Goal: Information Seeking & Learning: Learn about a topic

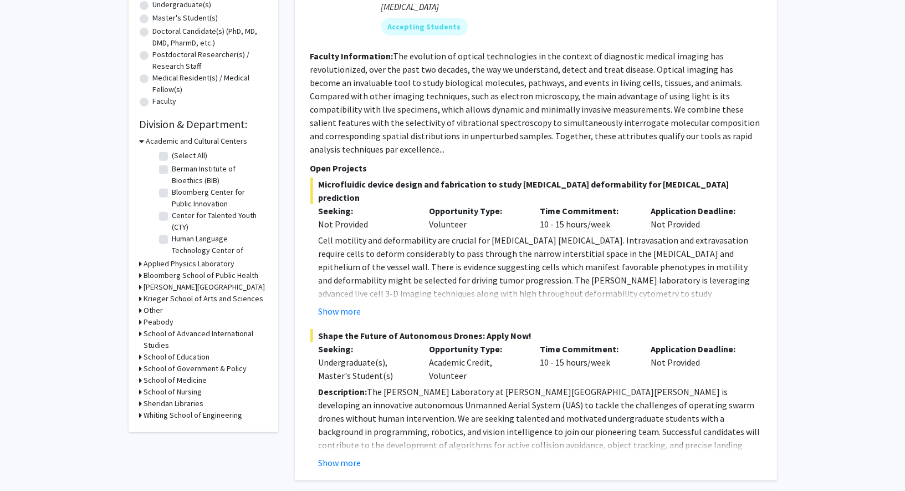
scroll to position [228, 0]
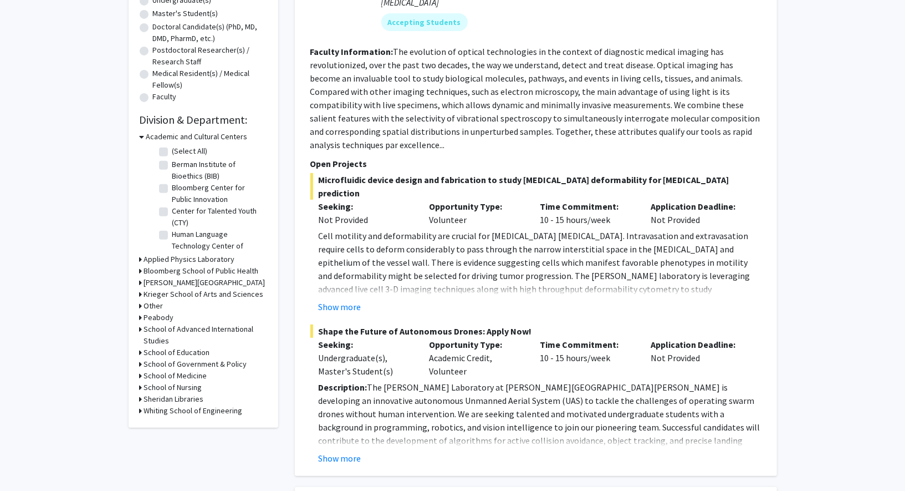
click at [141, 407] on icon at bounding box center [141, 411] width 3 height 12
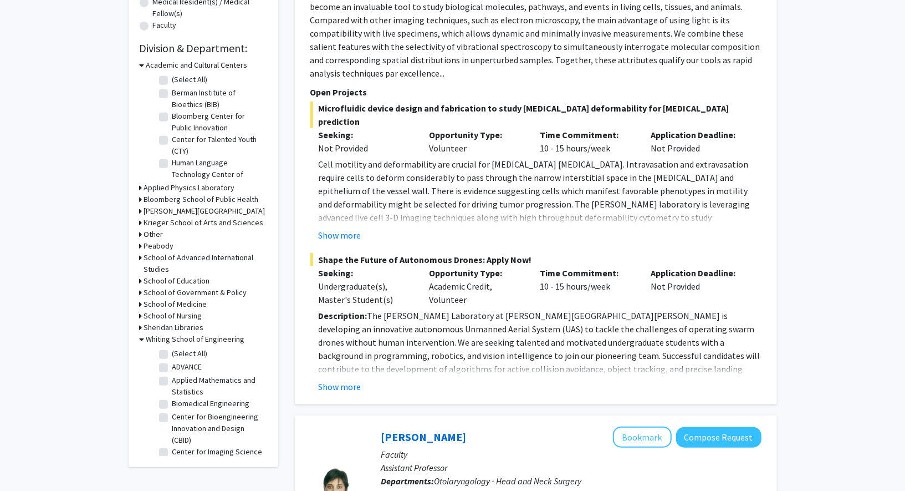
scroll to position [309, 0]
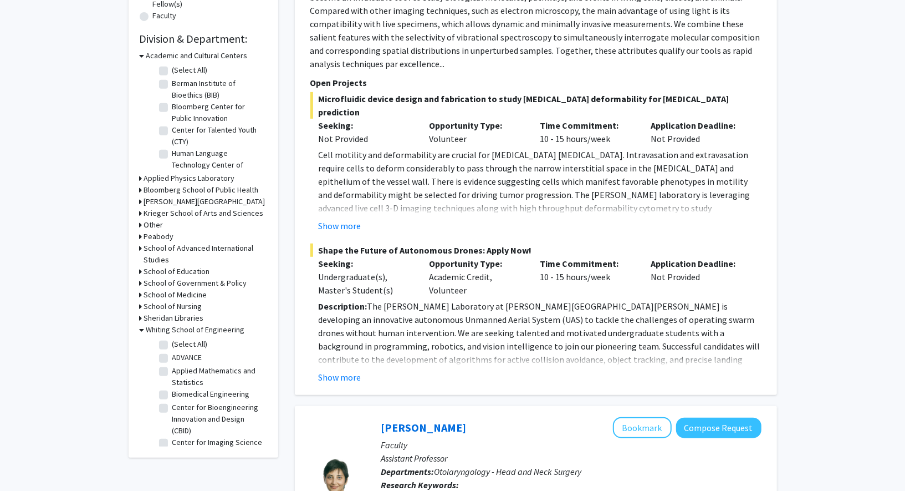
click at [172, 370] on label "Applied Mathematics and Statistics" at bounding box center [218, 376] width 92 height 23
click at [172, 370] on input "Applied Mathematics and Statistics" at bounding box center [175, 368] width 7 height 7
checkbox input "true"
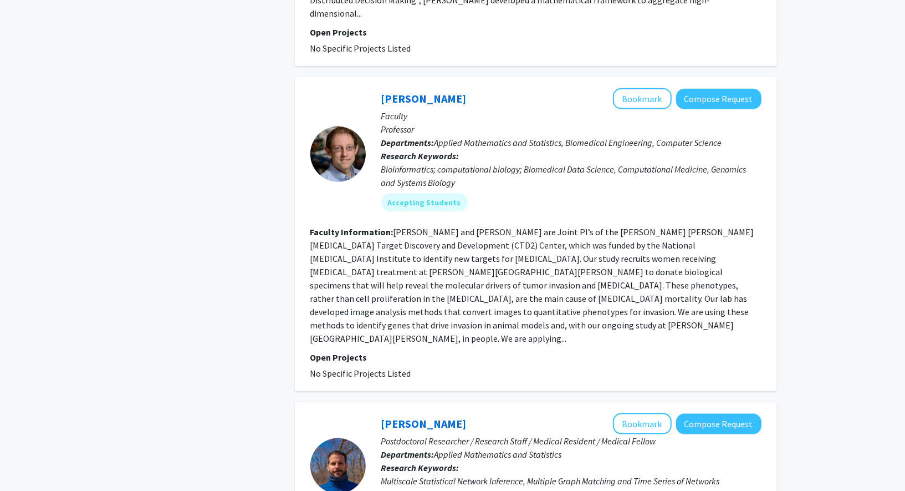
scroll to position [619, 0]
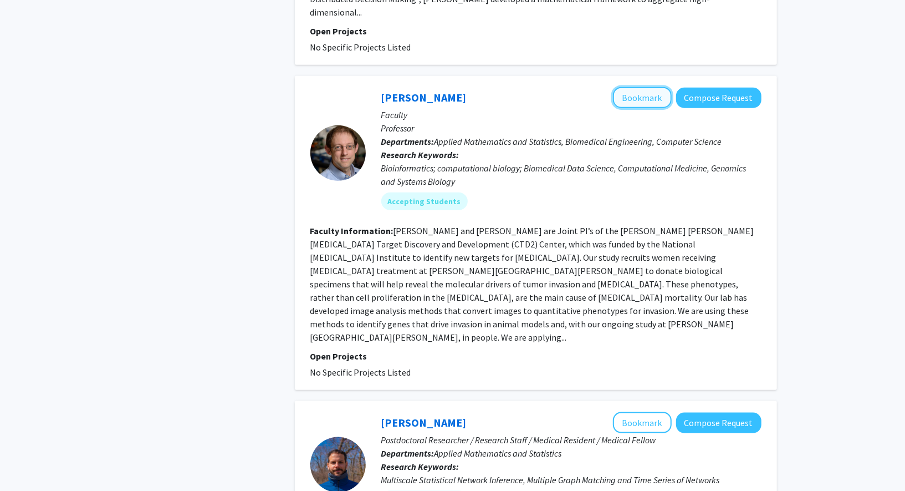
click at [631, 87] on button "Bookmark" at bounding box center [642, 97] width 59 height 21
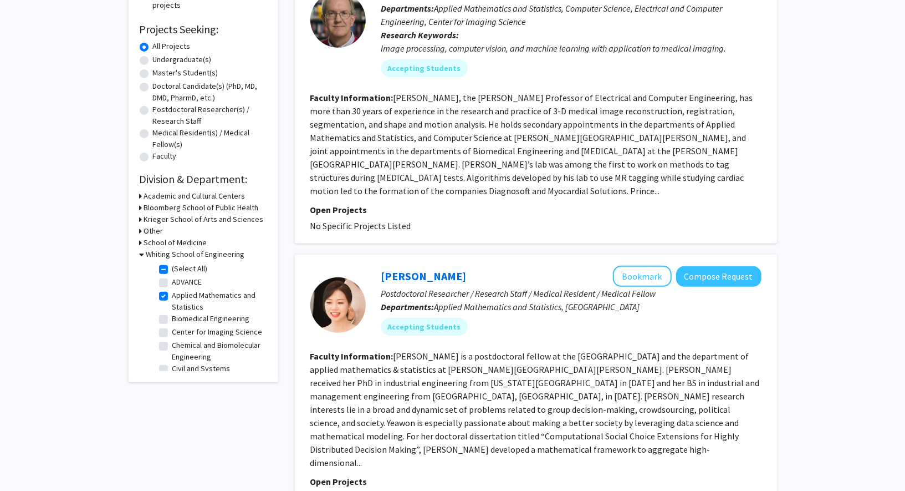
scroll to position [0, 0]
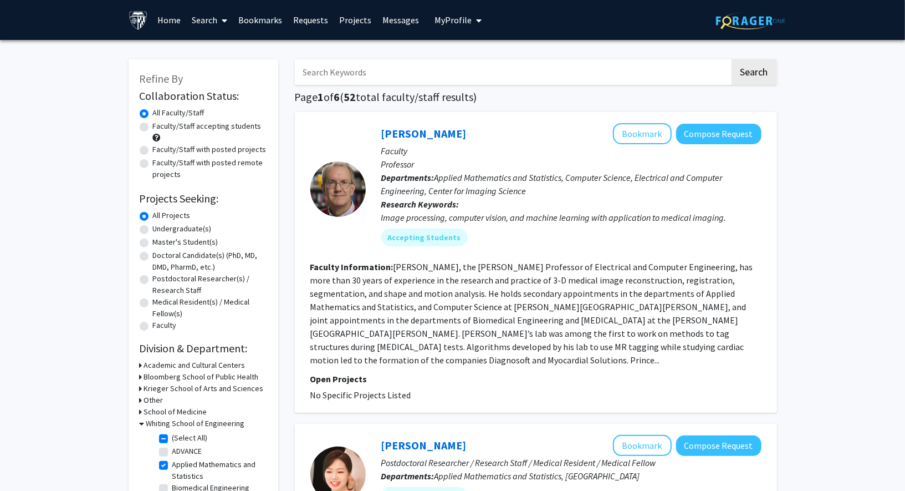
click at [153, 125] on label "Faculty/Staff accepting students" at bounding box center [207, 126] width 109 height 12
click at [153, 125] on input "Faculty/Staff accepting students" at bounding box center [156, 123] width 7 height 7
radio input "true"
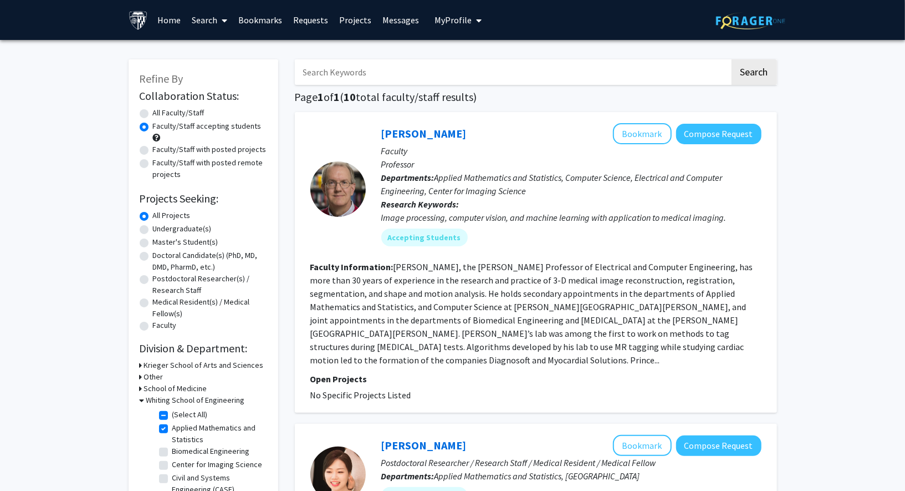
click at [153, 231] on label "Undergraduate(s)" at bounding box center [182, 229] width 59 height 12
click at [153, 230] on input "Undergraduate(s)" at bounding box center [156, 226] width 7 height 7
radio input "true"
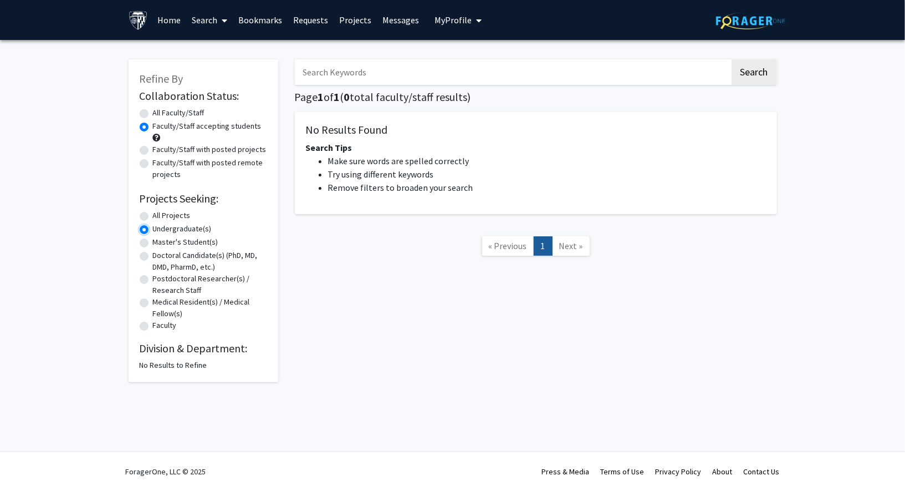
radio input "true"
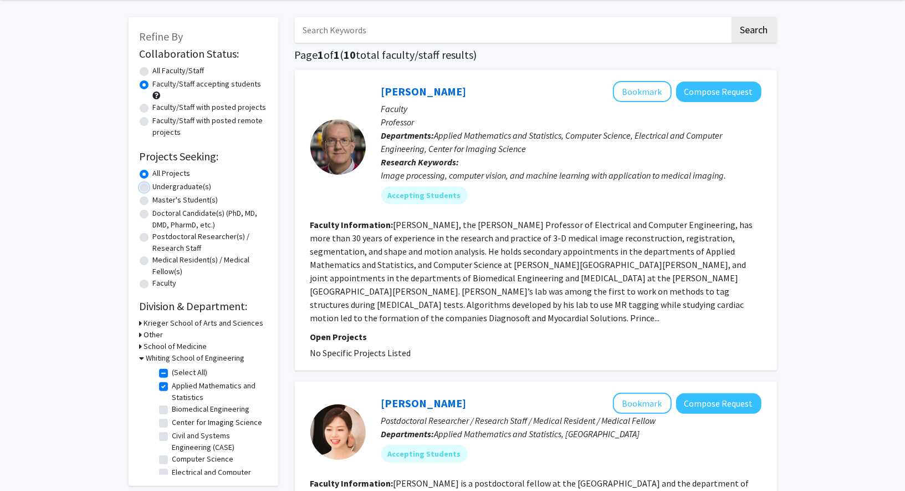
scroll to position [48, 0]
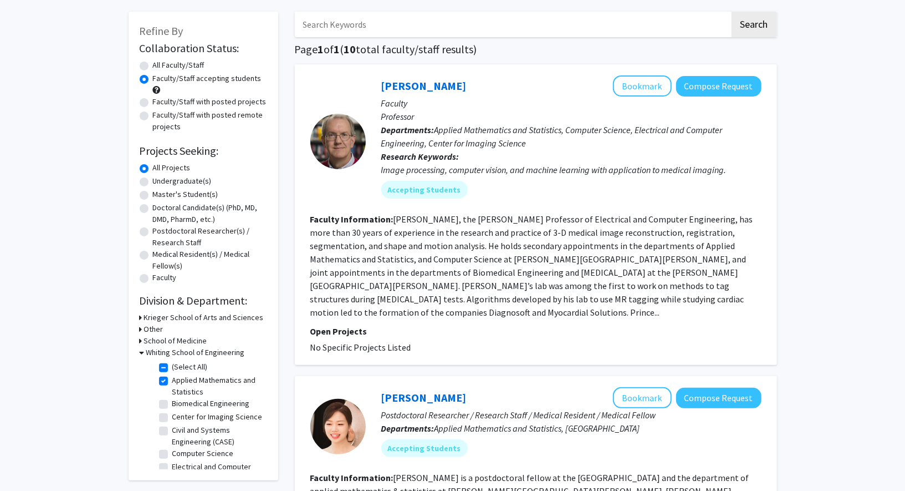
click at [153, 180] on label "Undergraduate(s)" at bounding box center [182, 181] width 59 height 12
click at [153, 180] on input "Undergraduate(s)" at bounding box center [156, 178] width 7 height 7
radio input "true"
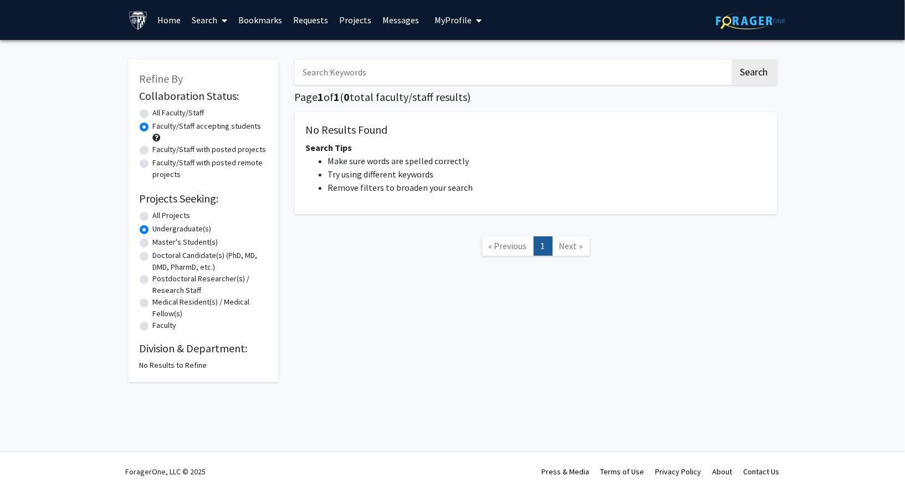
click at [153, 109] on label "All Faculty/Staff" at bounding box center [179, 113] width 52 height 12
click at [153, 109] on input "All Faculty/Staff" at bounding box center [156, 110] width 7 height 7
radio input "false"
radio input "true"
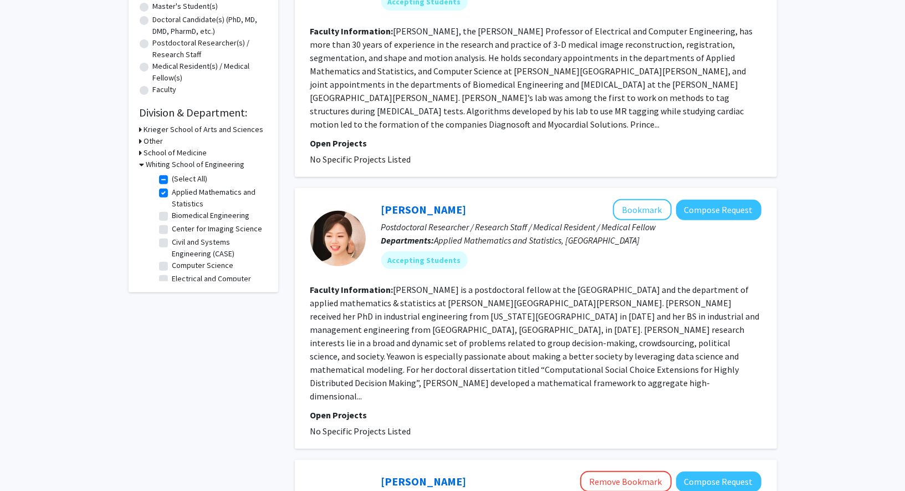
scroll to position [247, 0]
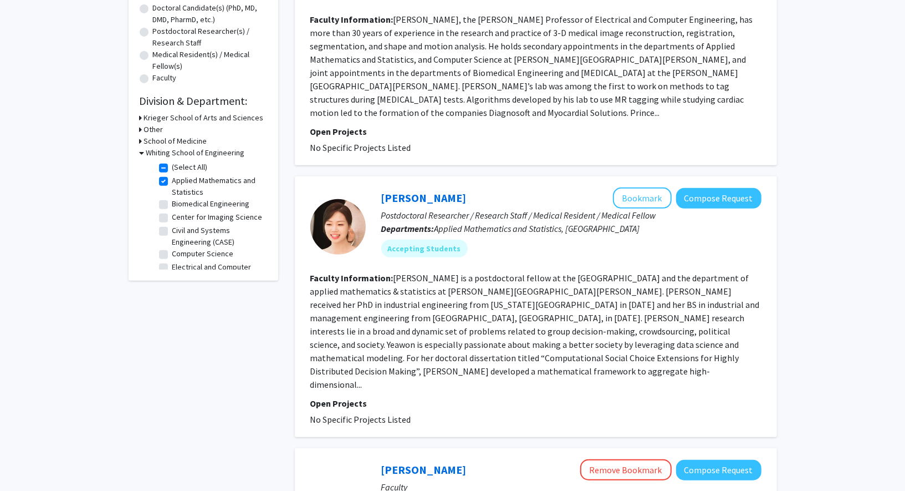
click at [172, 179] on label "Applied Mathematics and Statistics" at bounding box center [218, 186] width 92 height 23
click at [172, 179] on input "Applied Mathematics and Statistics" at bounding box center [175, 178] width 7 height 7
checkbox input "false"
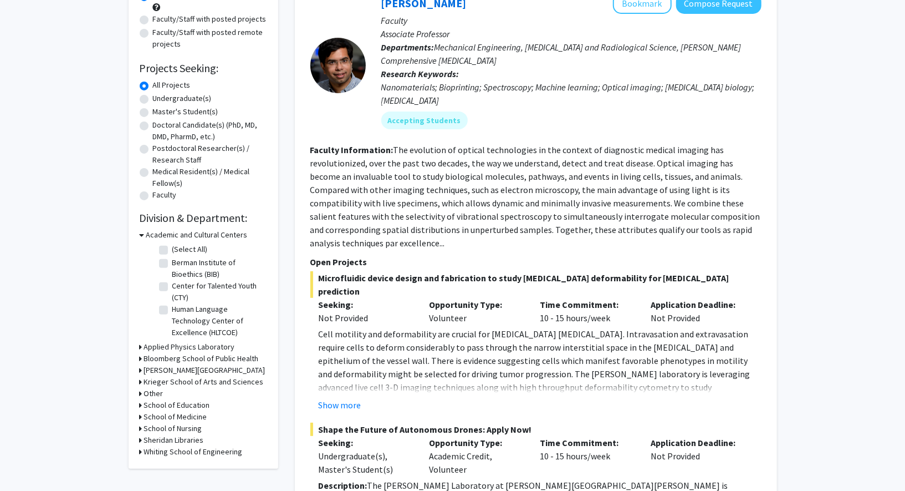
scroll to position [129, 0]
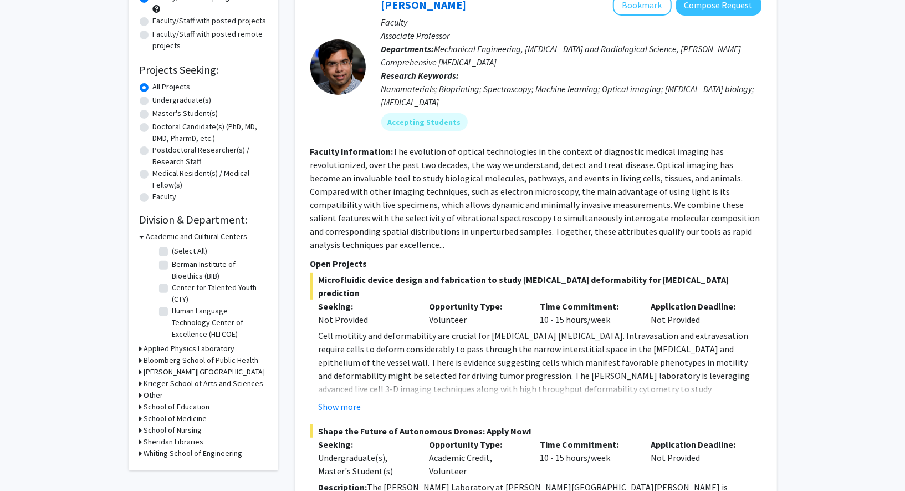
click at [141, 361] on icon at bounding box center [141, 360] width 3 height 12
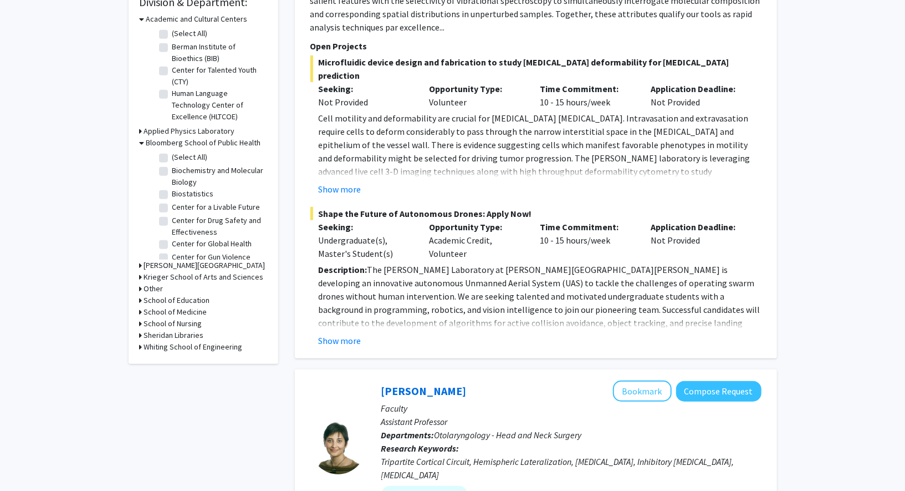
scroll to position [354, 0]
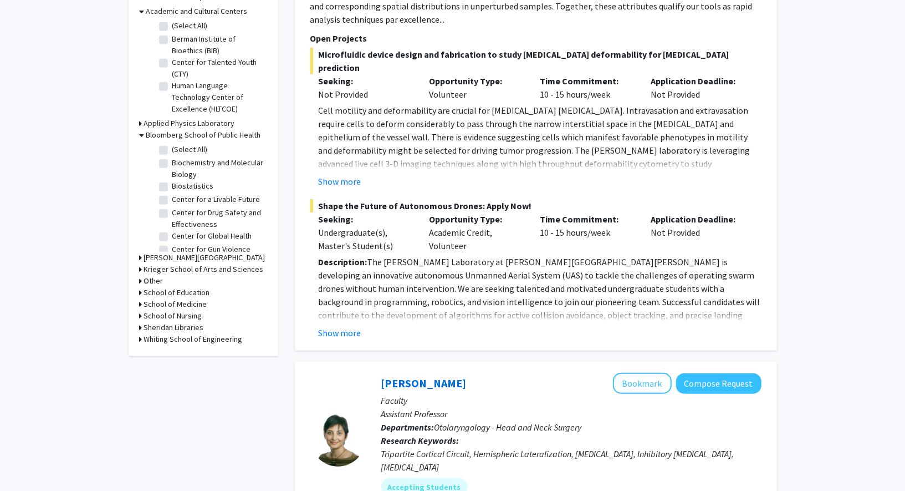
click at [141, 304] on icon at bounding box center [141, 304] width 3 height 12
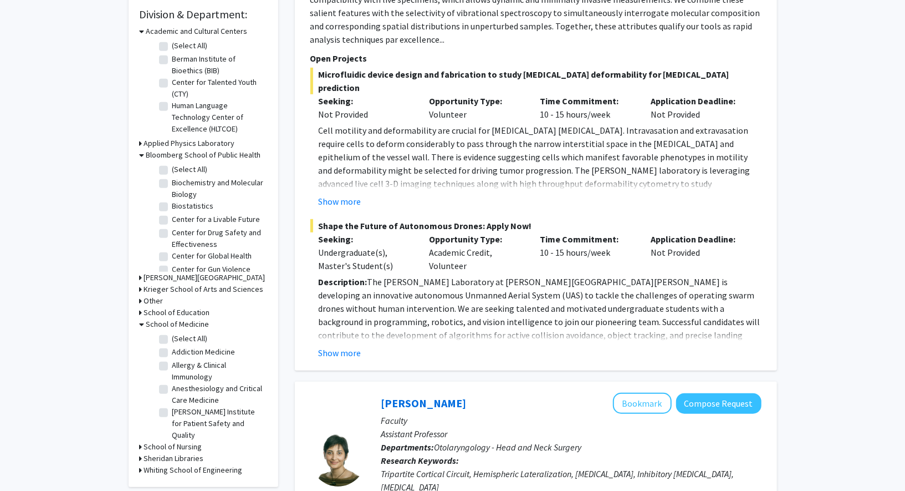
scroll to position [328, 0]
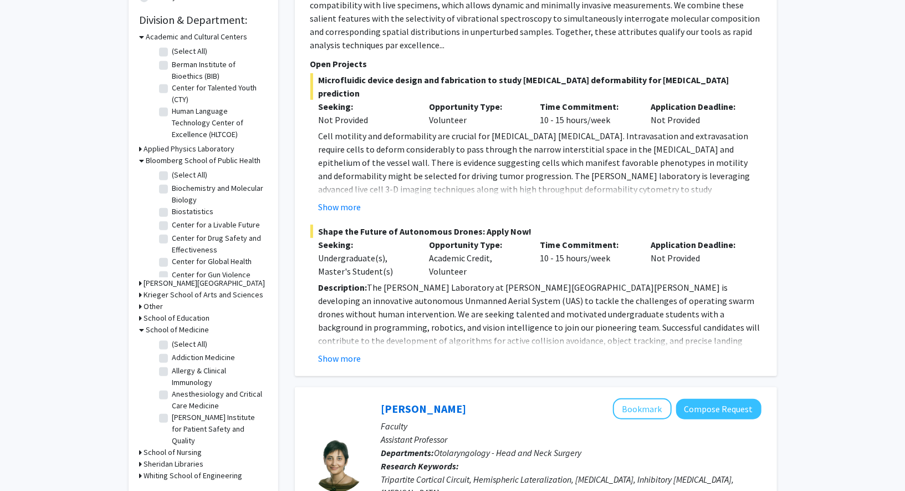
click at [172, 446] on label "Art as Applied to Medicine" at bounding box center [215, 452] width 87 height 12
click at [172, 446] on input "Art as Applied to Medicine" at bounding box center [175, 449] width 7 height 7
checkbox input "true"
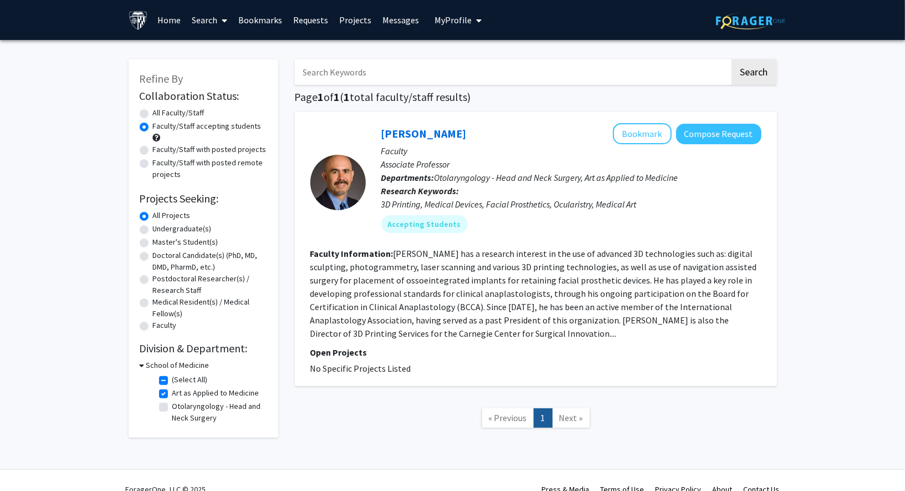
click at [172, 381] on label "(Select All)" at bounding box center [189, 380] width 35 height 12
click at [172, 381] on input "(Select All)" at bounding box center [175, 377] width 7 height 7
checkbox input "false"
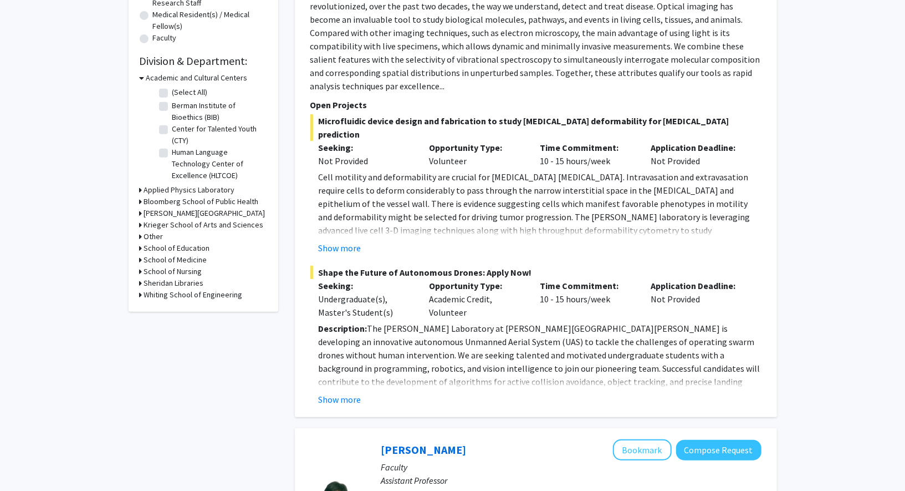
scroll to position [291, 0]
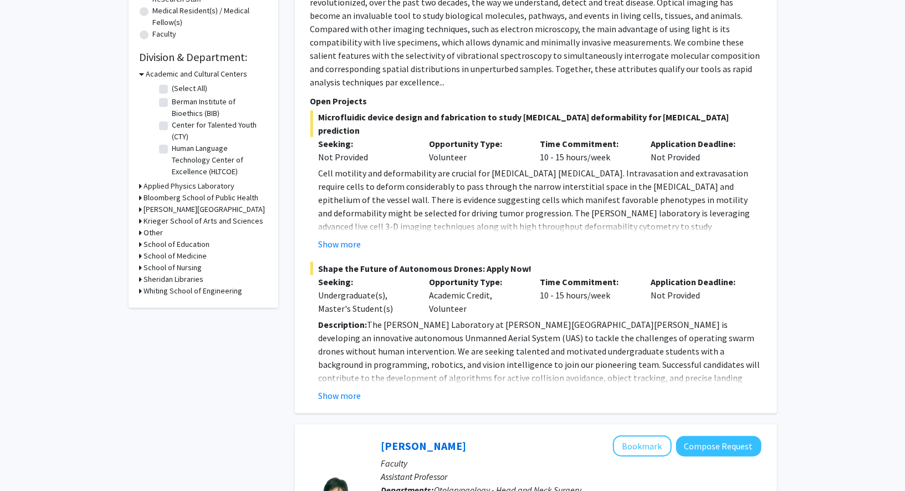
click at [172, 103] on label "Berman Institute of Bioethics (BIB)" at bounding box center [218, 107] width 92 height 23
click at [172, 103] on input "Berman Institute of Bioethics (BIB)" at bounding box center [175, 99] width 7 height 7
checkbox input "true"
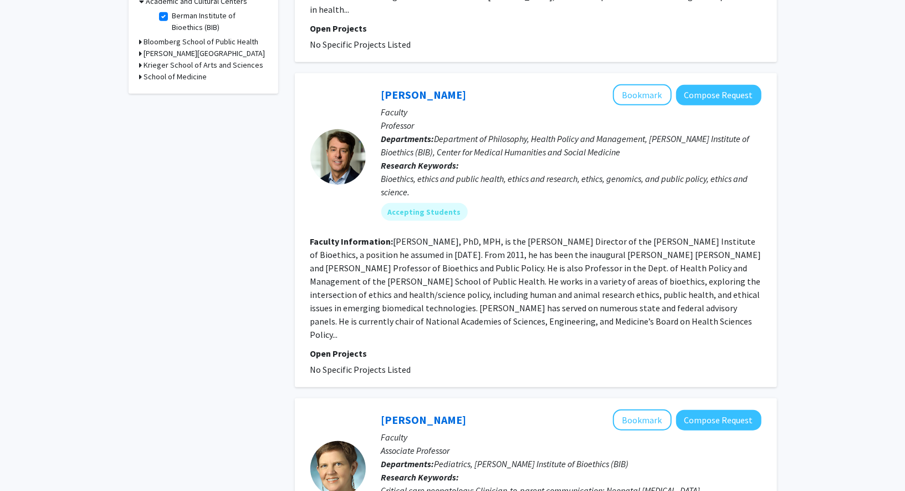
scroll to position [365, 0]
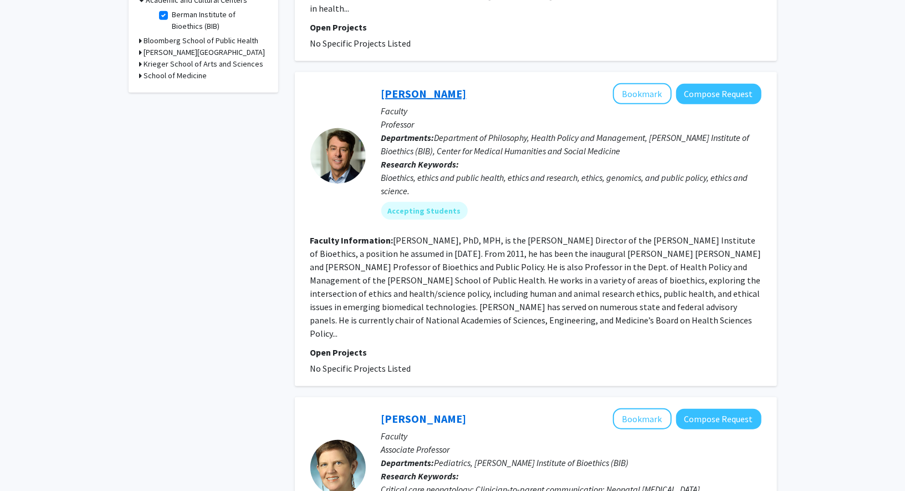
click at [419, 86] on link "[PERSON_NAME]" at bounding box center [423, 93] width 85 height 14
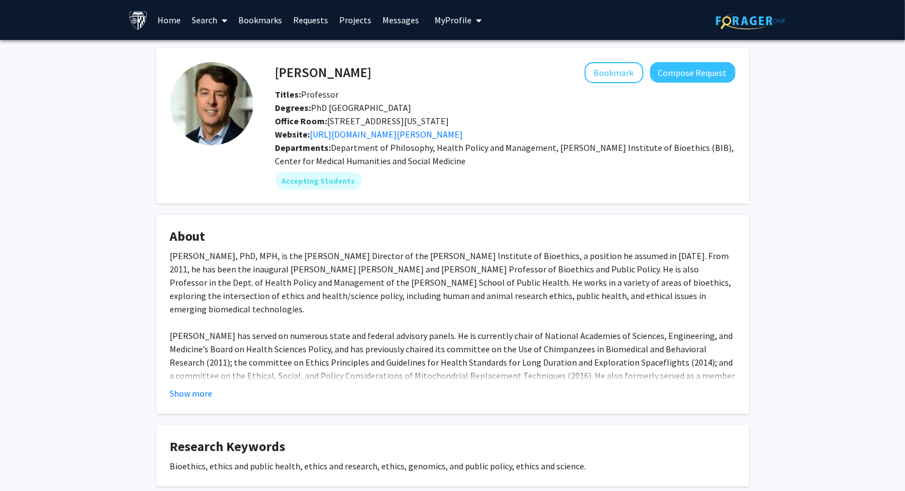
click at [369, 139] on div "Website: [URL][DOMAIN_NAME][PERSON_NAME]" at bounding box center [505, 134] width 477 height 13
click at [412, 134] on link "[URL][DOMAIN_NAME][PERSON_NAME]" at bounding box center [386, 134] width 153 height 11
click at [602, 72] on button "Bookmark" at bounding box center [614, 72] width 59 height 21
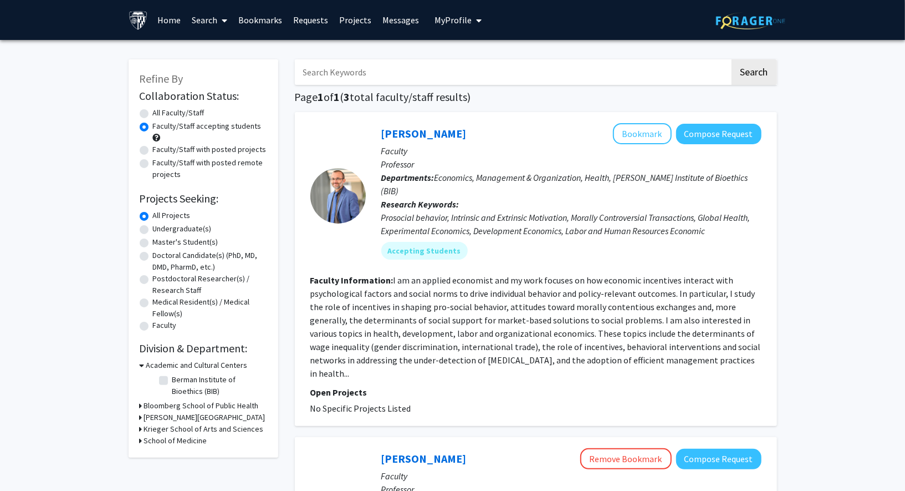
checkbox input "false"
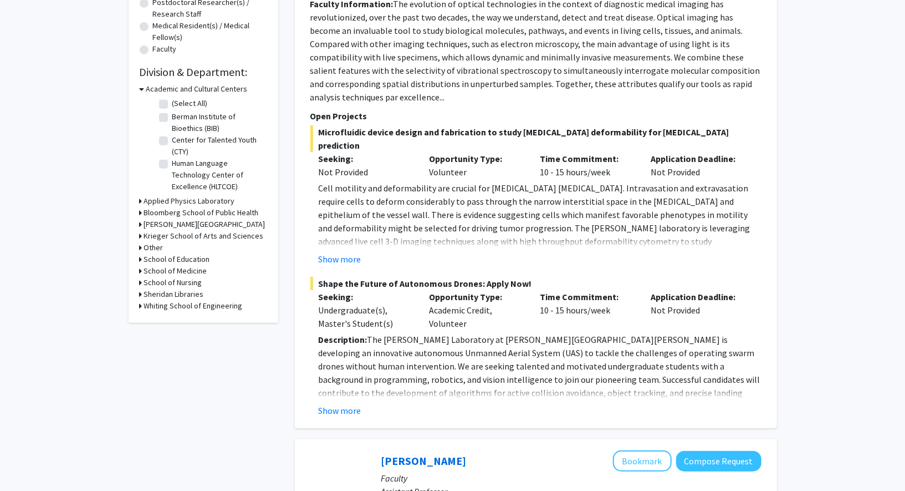
scroll to position [298, 0]
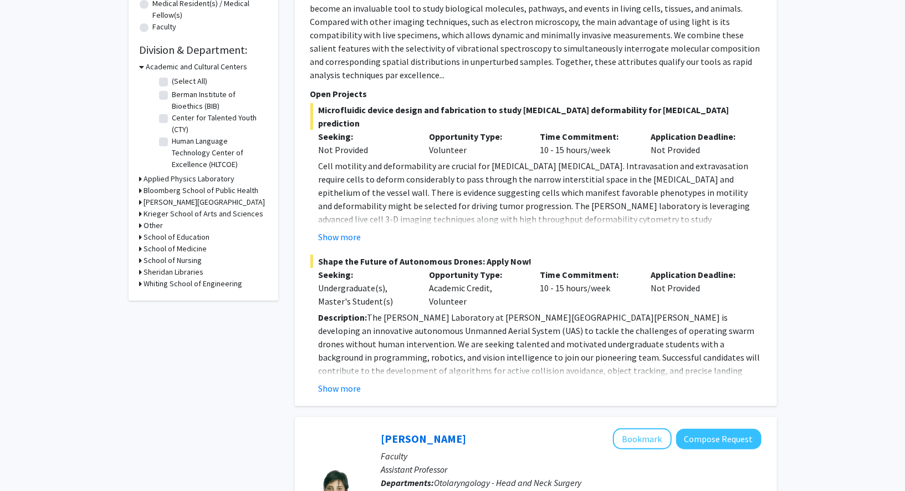
click at [142, 179] on div "Applied Physics Laboratory" at bounding box center [204, 179] width 128 height 12
click at [140, 177] on icon at bounding box center [141, 179] width 3 height 12
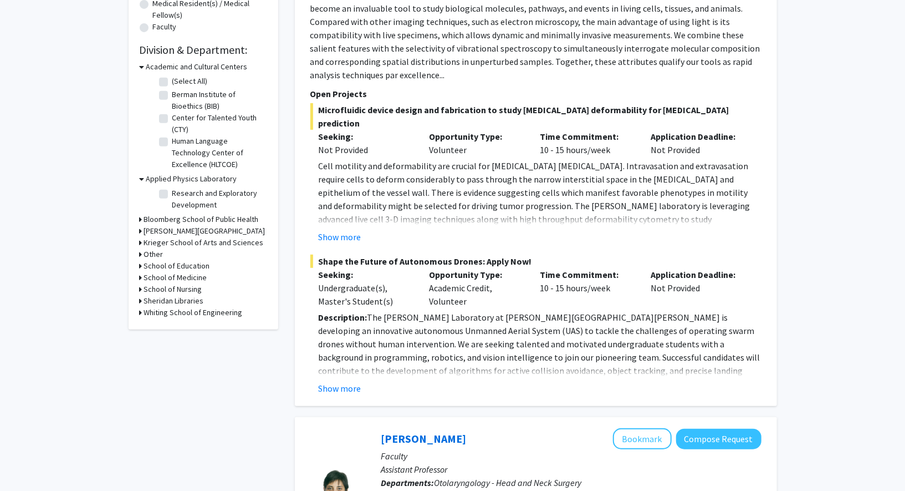
click at [140, 177] on icon at bounding box center [142, 179] width 5 height 12
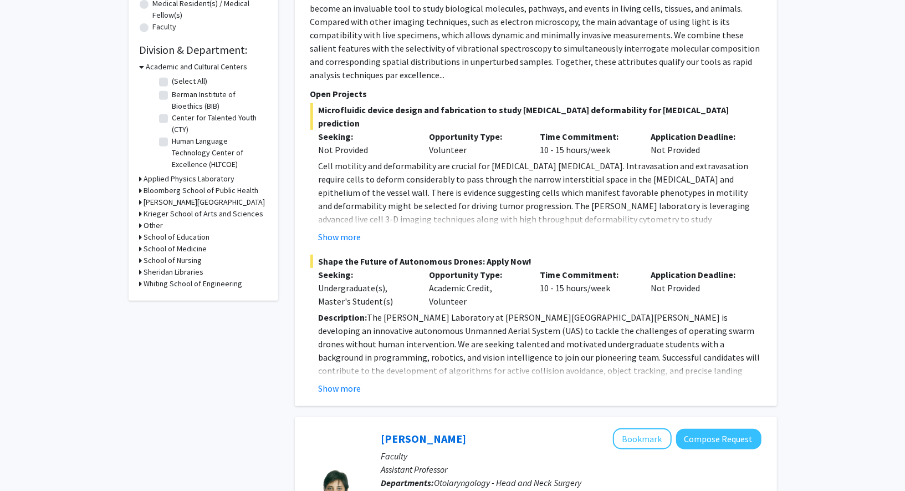
click at [140, 282] on icon at bounding box center [141, 284] width 3 height 12
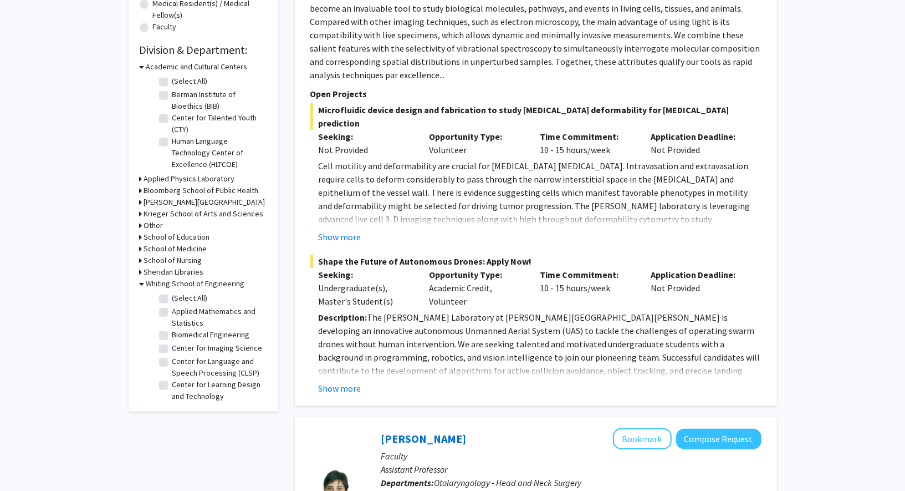
click at [172, 311] on label "Applied Mathematics and Statistics" at bounding box center [218, 316] width 92 height 23
click at [172, 311] on input "Applied Mathematics and Statistics" at bounding box center [175, 308] width 7 height 7
checkbox input "true"
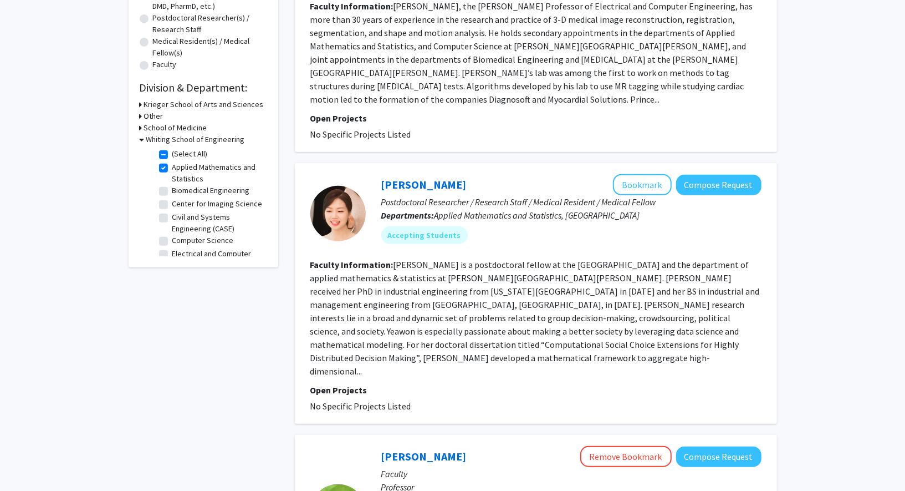
scroll to position [265, 0]
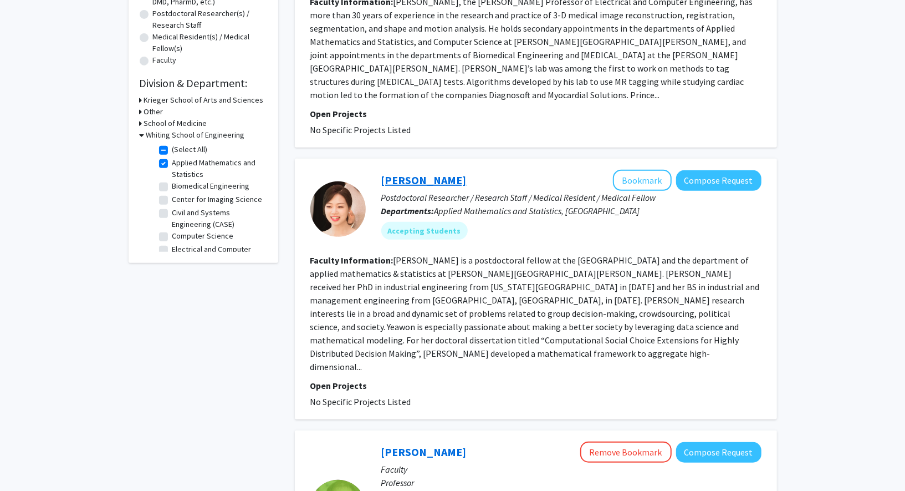
click at [407, 179] on link "[PERSON_NAME]" at bounding box center [423, 180] width 85 height 14
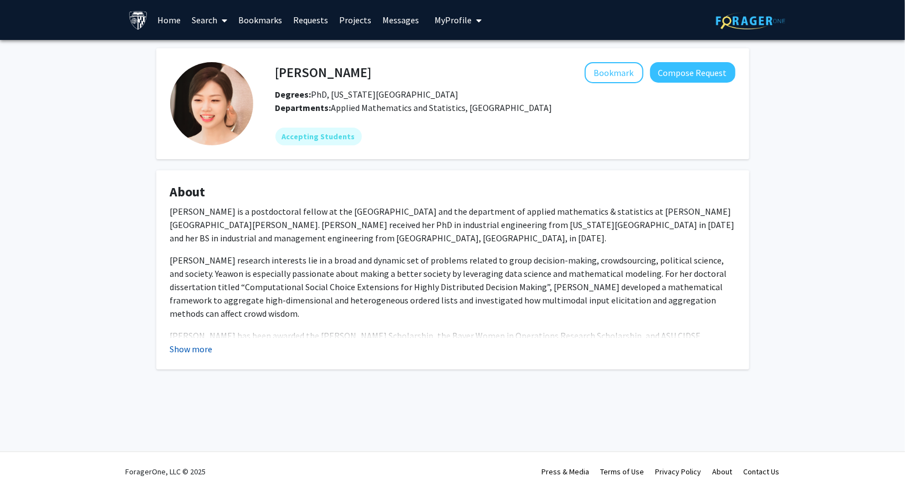
click at [185, 346] on button "Show more" at bounding box center [191, 348] width 43 height 13
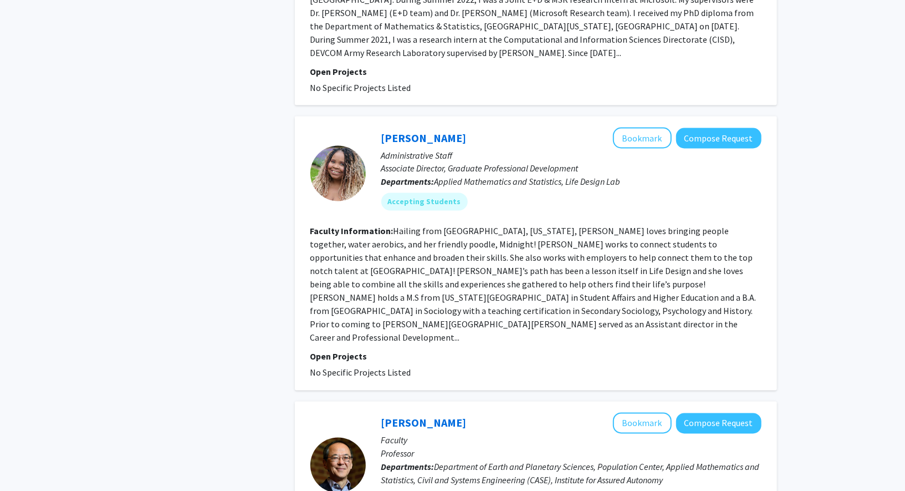
scroll to position [1190, 0]
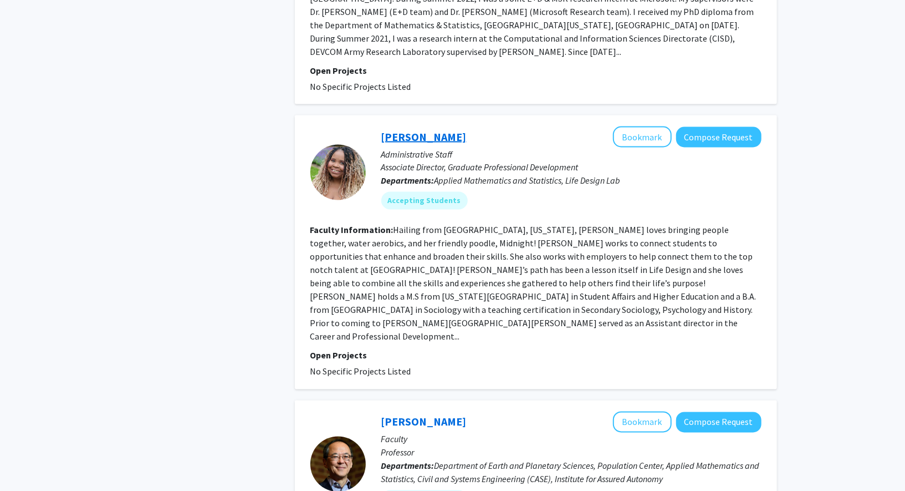
click at [422, 130] on link "[PERSON_NAME]" at bounding box center [423, 137] width 85 height 14
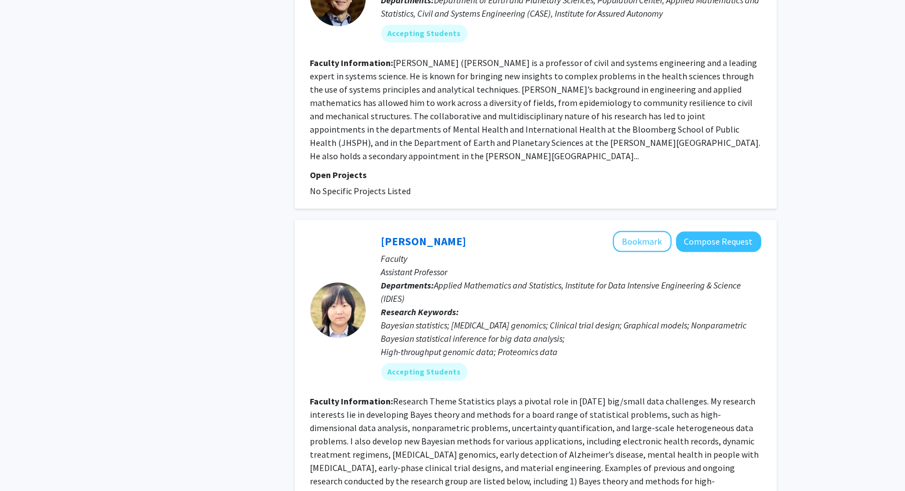
scroll to position [1686, 0]
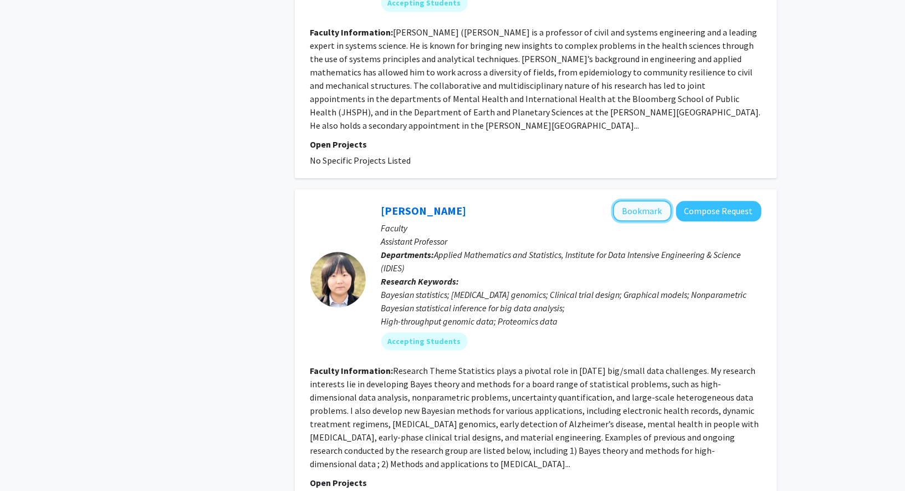
click at [648, 200] on button "Bookmark" at bounding box center [642, 210] width 59 height 21
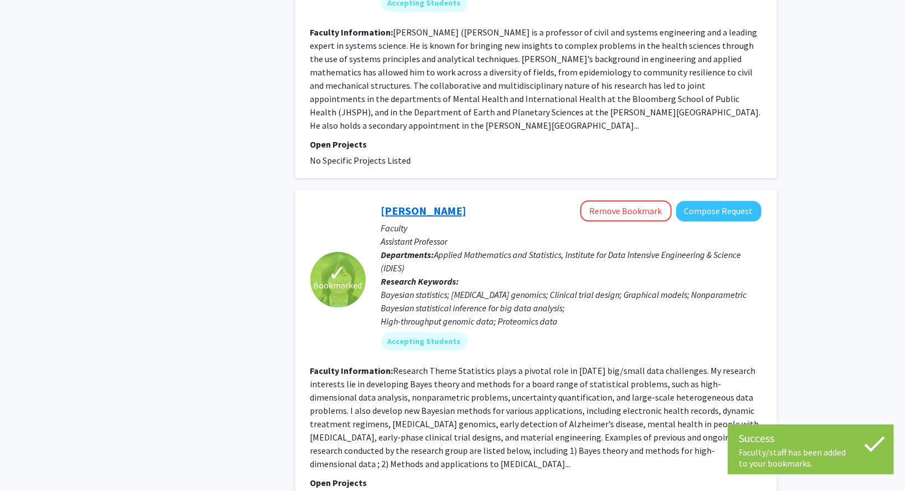
click at [407, 203] on link "[PERSON_NAME]" at bounding box center [423, 210] width 85 height 14
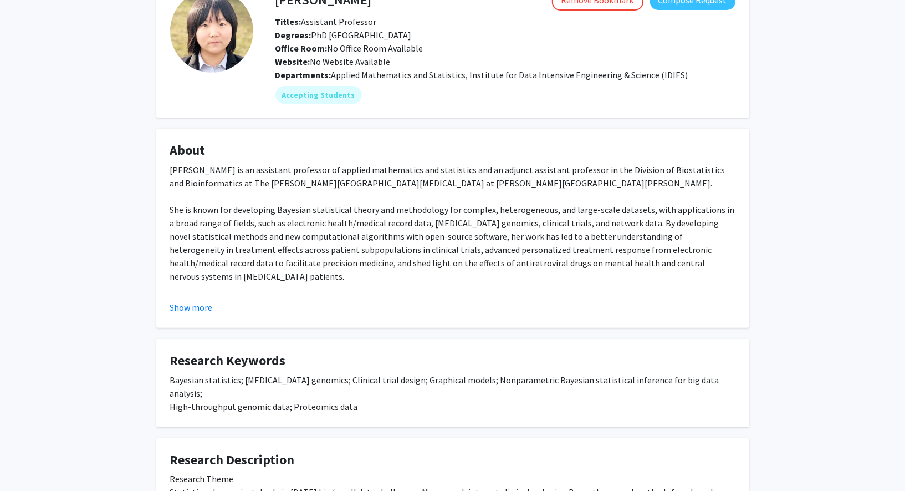
scroll to position [118, 0]
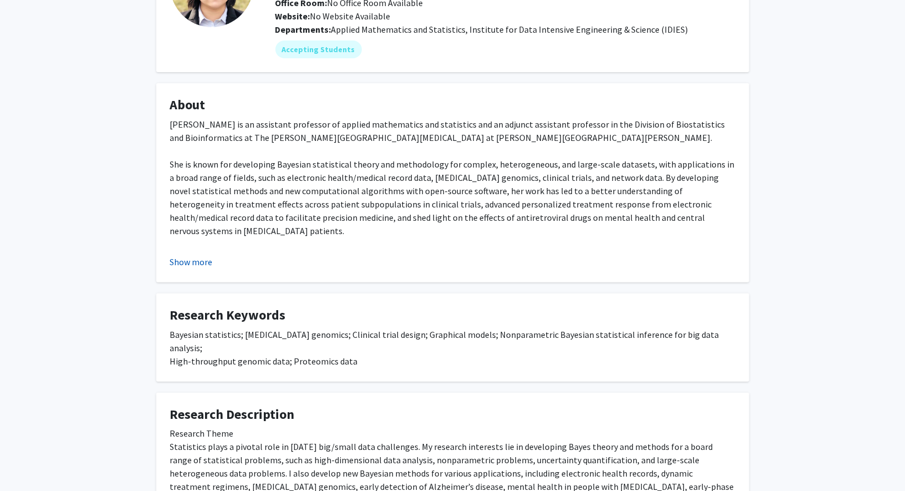
click at [197, 261] on button "Show more" at bounding box center [191, 261] width 43 height 13
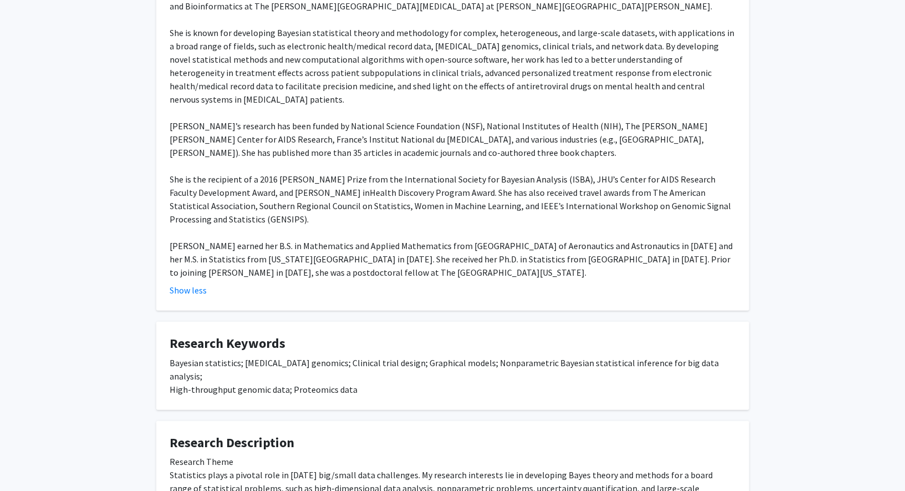
scroll to position [0, 0]
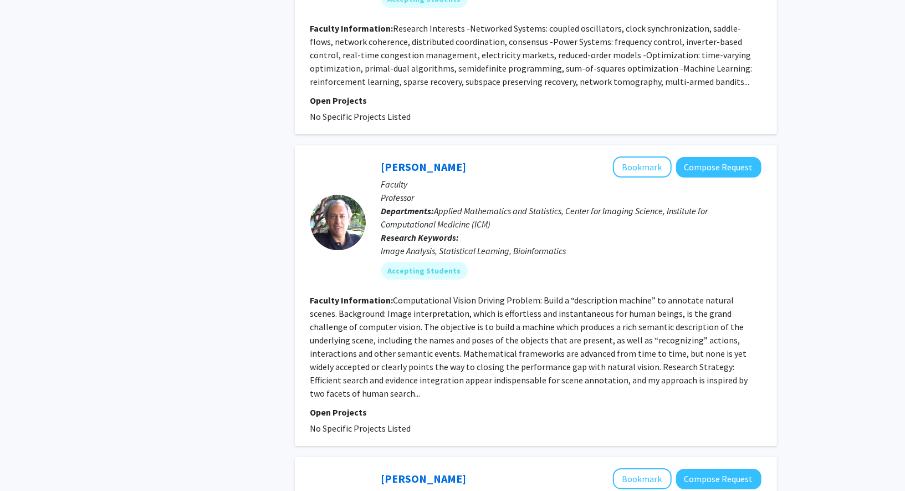
scroll to position [2349, 0]
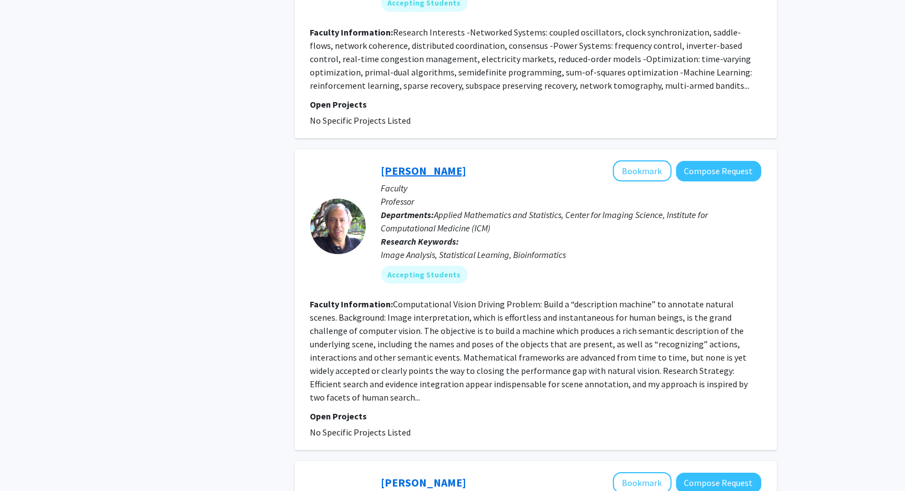
click at [421, 164] on link "[PERSON_NAME]" at bounding box center [423, 171] width 85 height 14
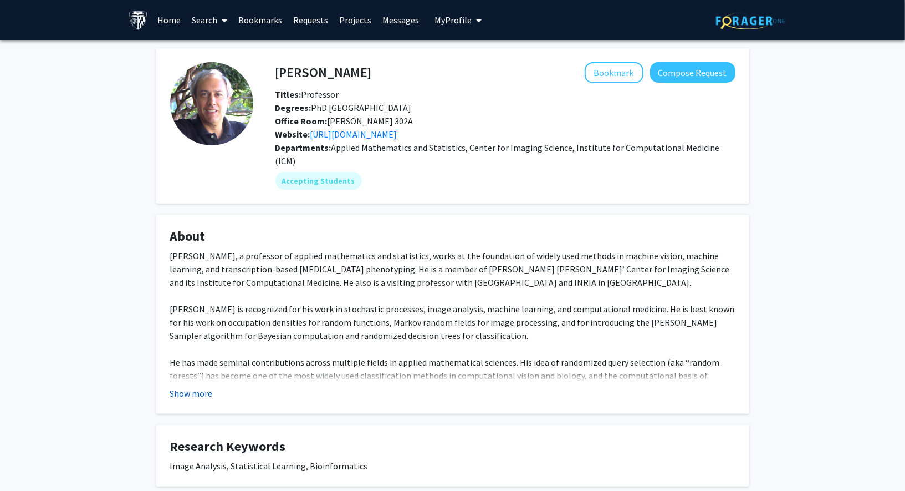
click at [176, 386] on button "Show more" at bounding box center [191, 392] width 43 height 13
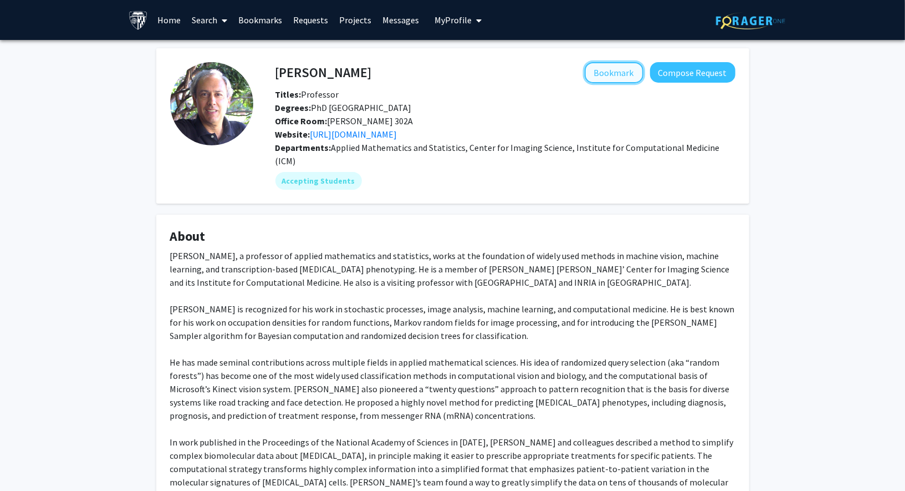
click at [627, 70] on button "Bookmark" at bounding box center [614, 72] width 59 height 21
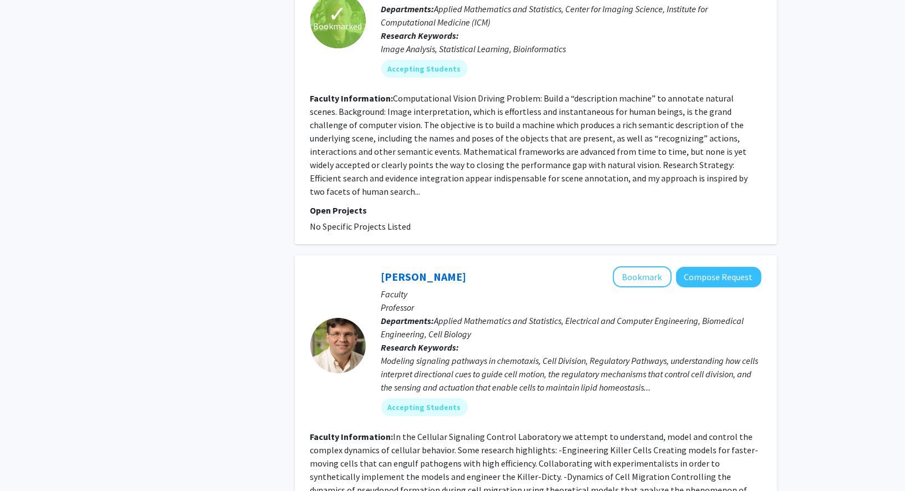
scroll to position [2547, 0]
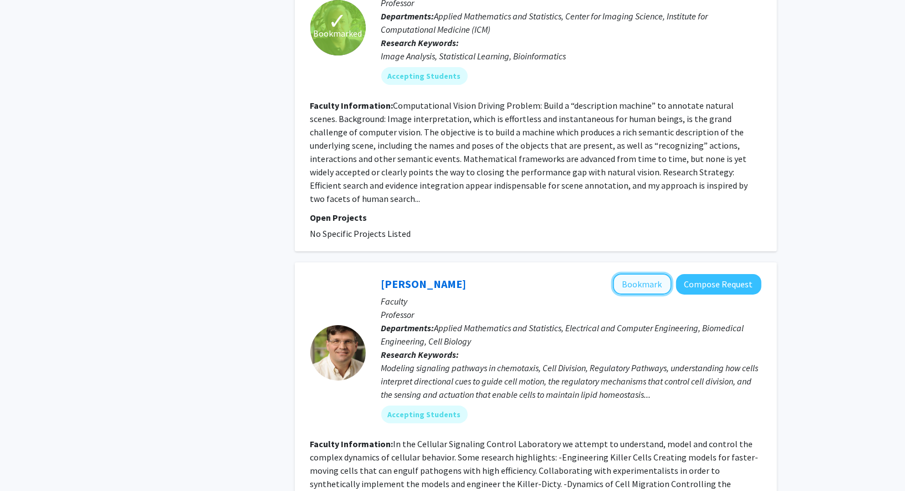
click at [638, 273] on button "Bookmark" at bounding box center [642, 283] width 59 height 21
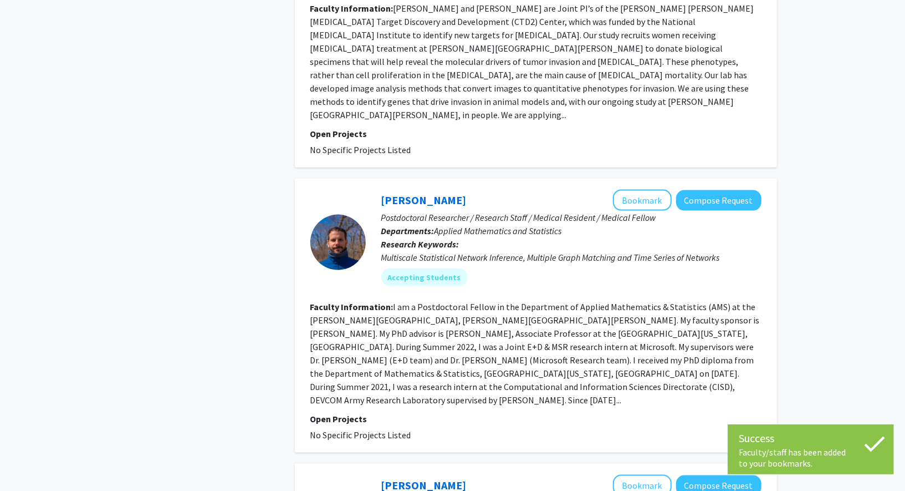
scroll to position [0, 0]
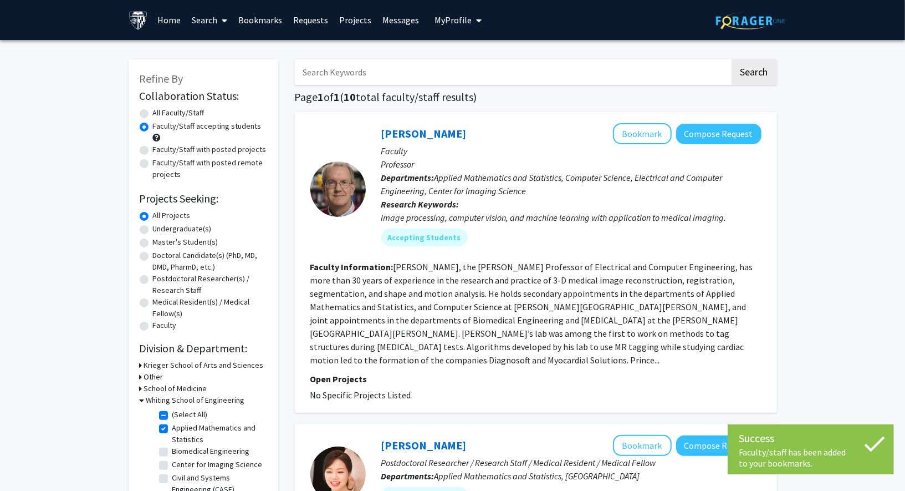
click at [252, 22] on link "Bookmarks" at bounding box center [260, 20] width 55 height 39
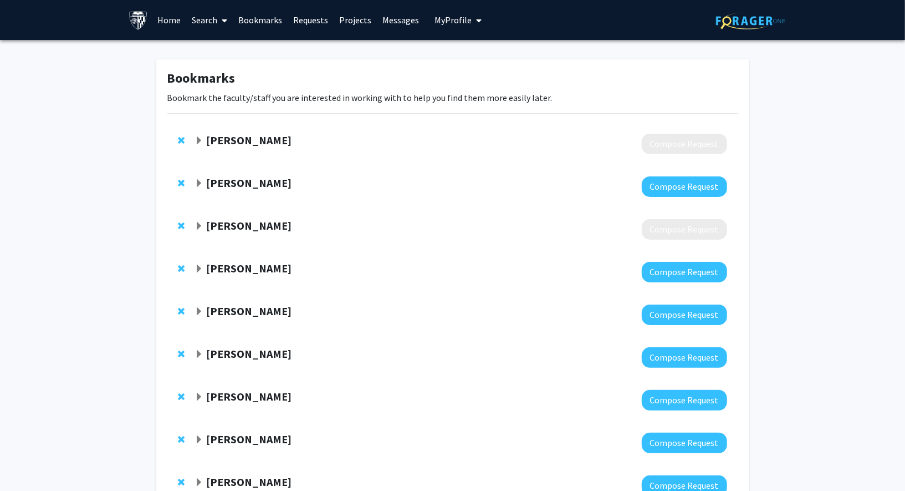
click at [228, 188] on strong "[PERSON_NAME]" at bounding box center [248, 183] width 85 height 14
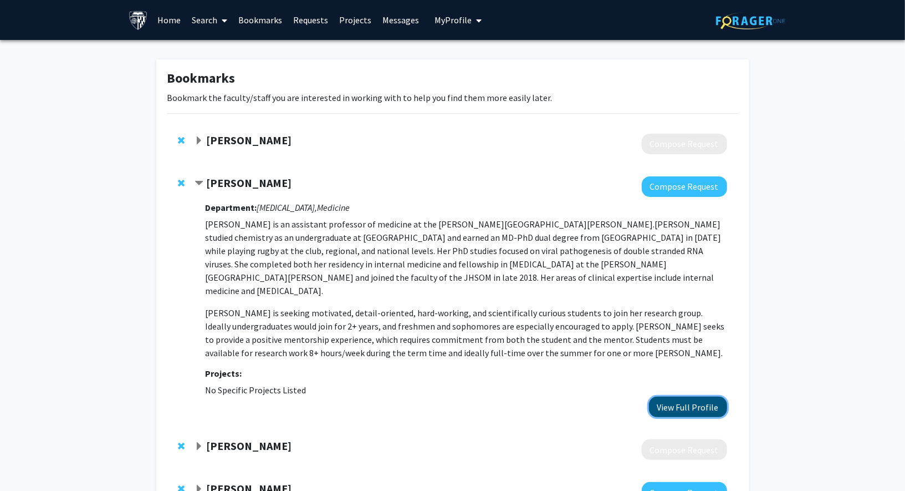
click at [665, 396] on button "View Full Profile" at bounding box center [688, 406] width 78 height 21
click at [246, 136] on strong "[PERSON_NAME]" at bounding box center [248, 140] width 85 height 14
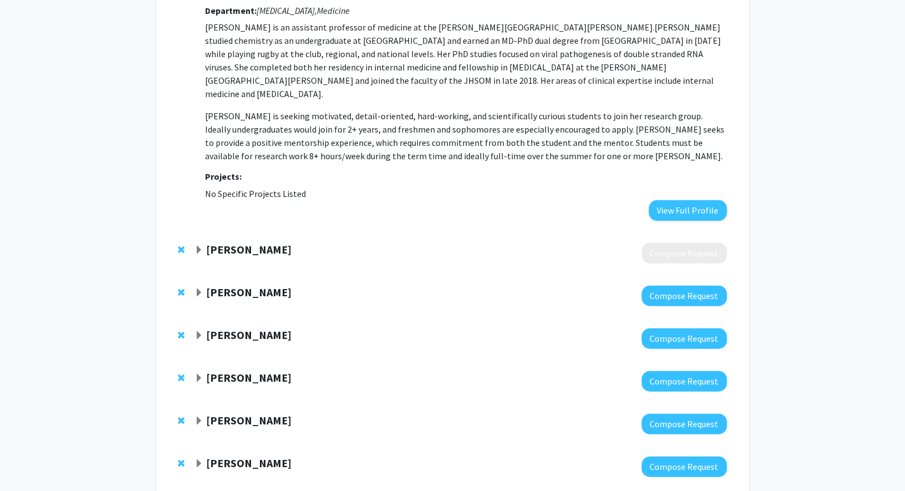
scroll to position [310, 0]
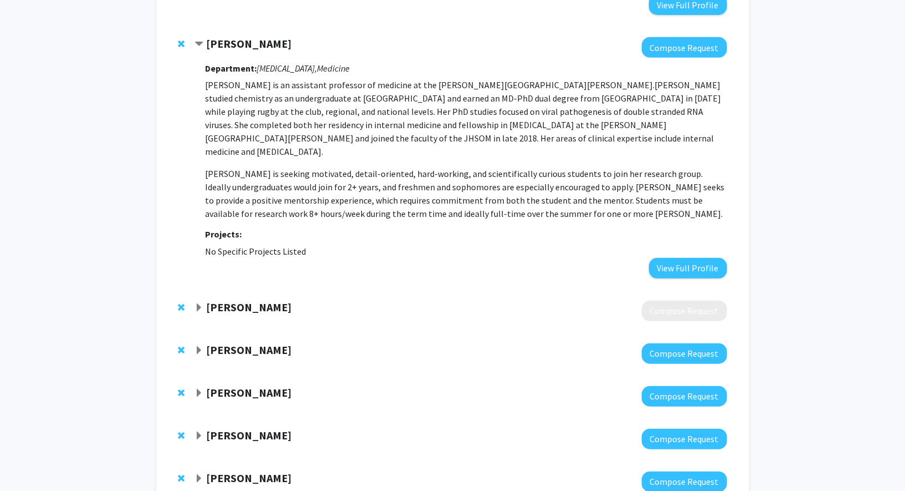
click at [217, 300] on strong "[PERSON_NAME]" at bounding box center [248, 307] width 85 height 14
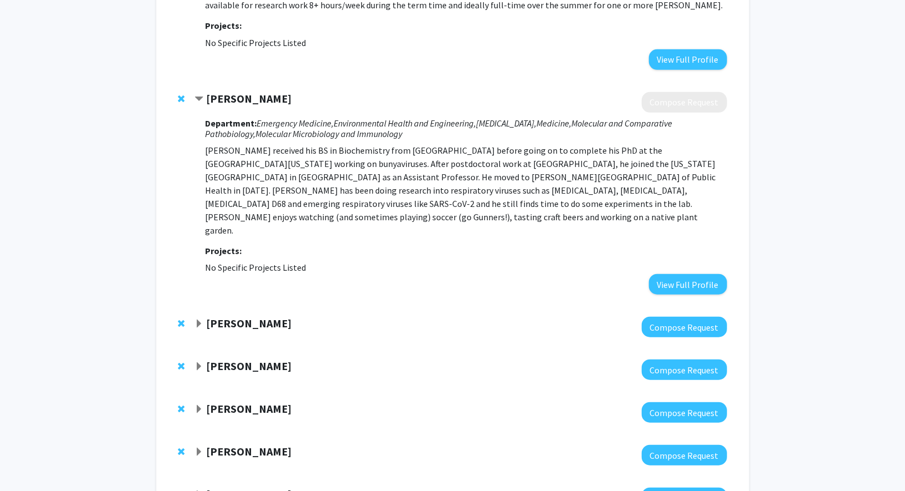
scroll to position [531, 0]
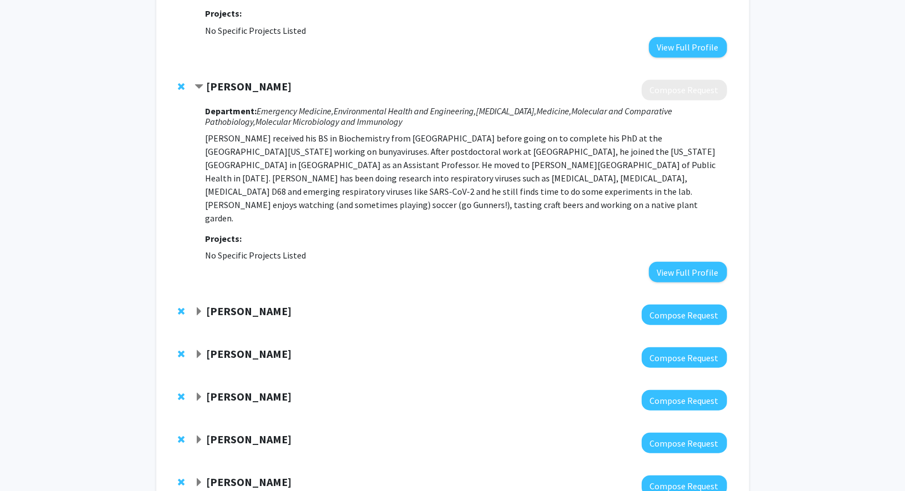
click at [222, 304] on strong "[PERSON_NAME]" at bounding box center [248, 311] width 85 height 14
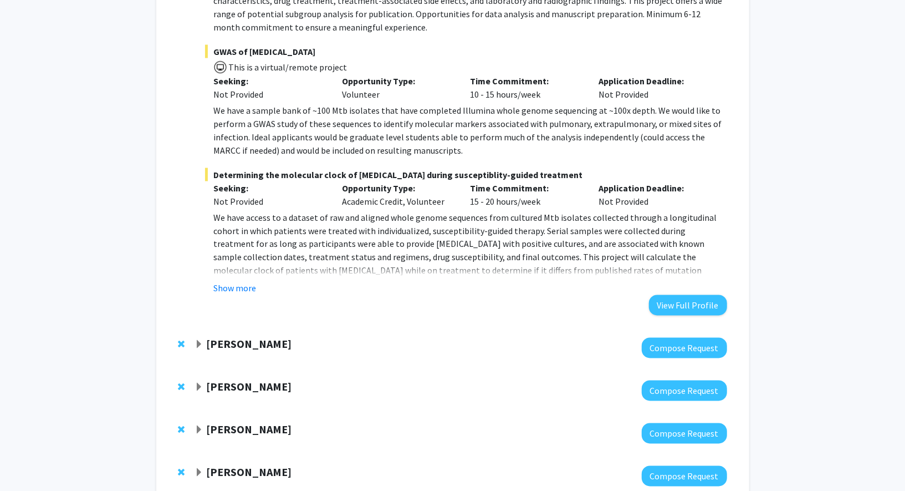
scroll to position [1123, 0]
click at [222, 337] on strong "[PERSON_NAME]" at bounding box center [248, 344] width 85 height 14
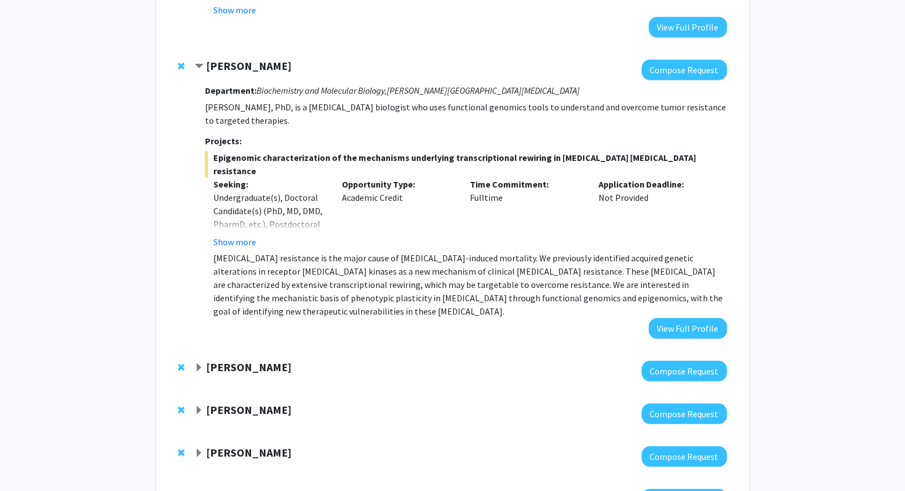
scroll to position [1429, 0]
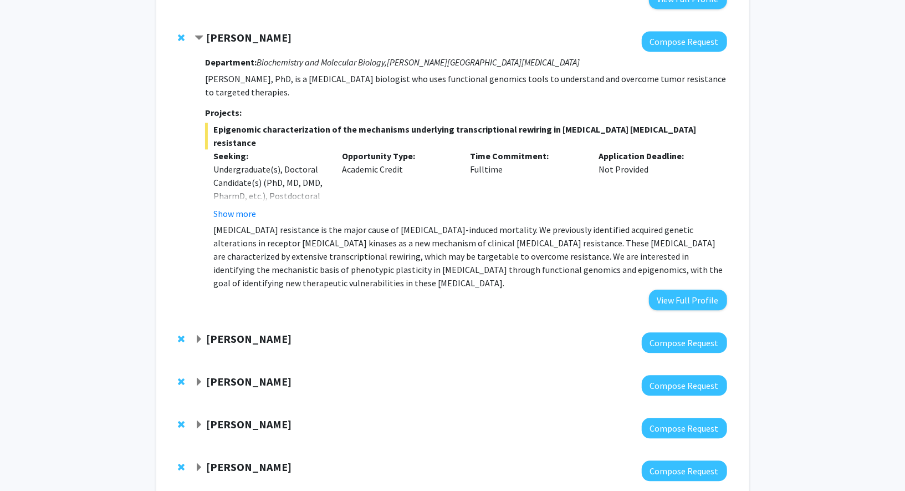
click at [211, 332] on strong "[PERSON_NAME]" at bounding box center [248, 339] width 85 height 14
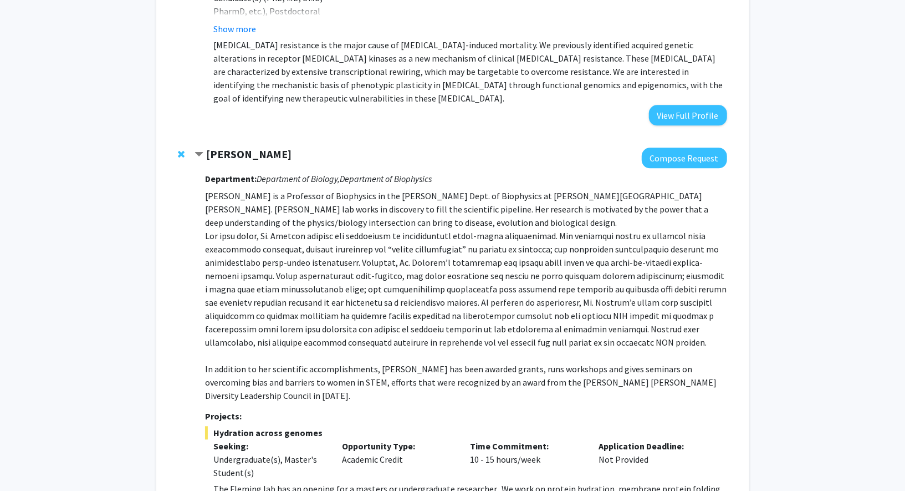
scroll to position [1919, 0]
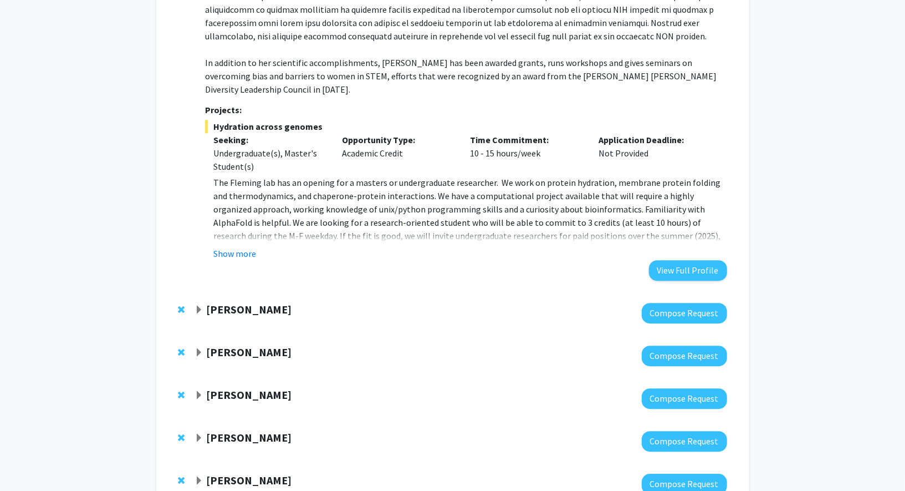
click at [223, 302] on strong "[PERSON_NAME]" at bounding box center [248, 309] width 85 height 14
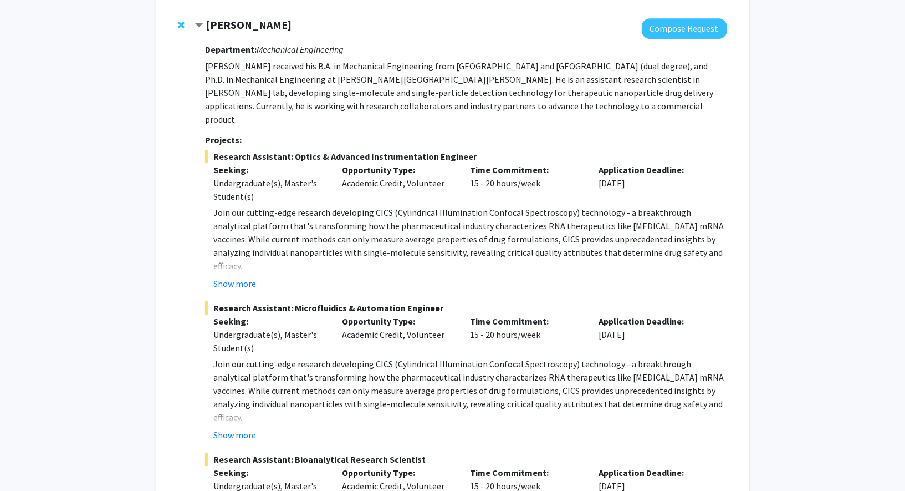
scroll to position [2454, 0]
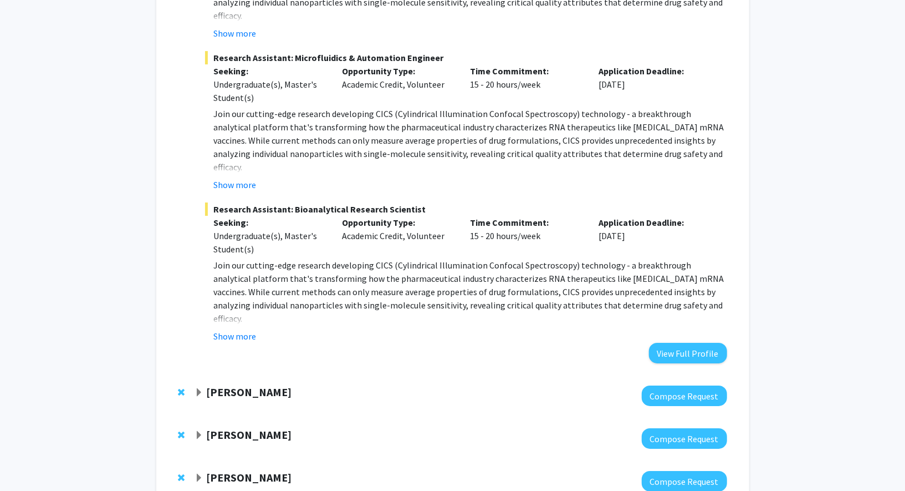
click at [235, 385] on strong "[PERSON_NAME]" at bounding box center [248, 392] width 85 height 14
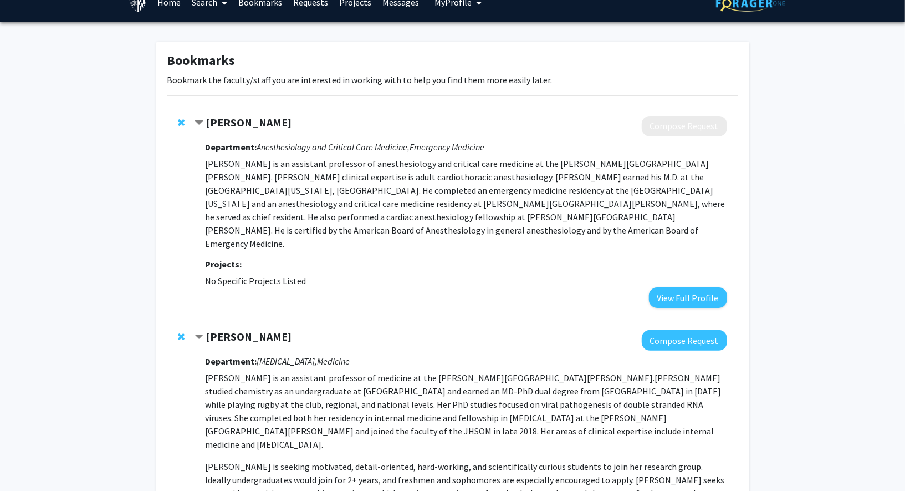
scroll to position [0, 0]
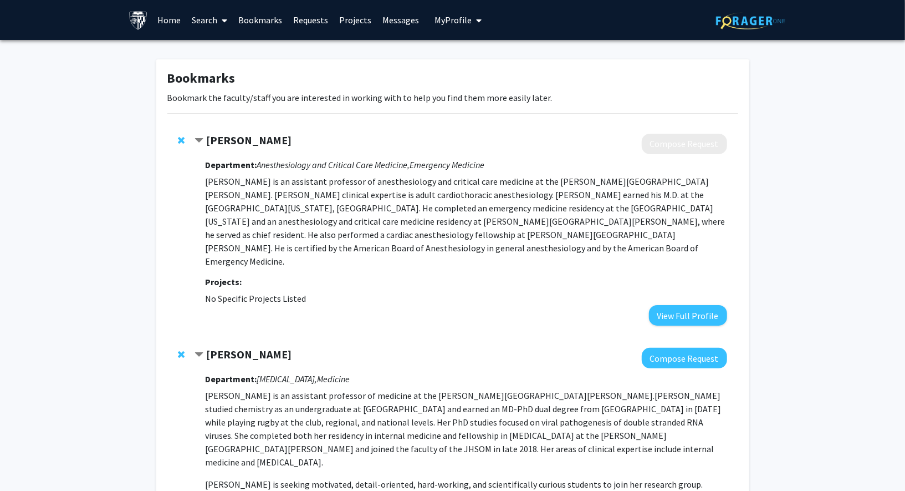
click at [174, 23] on link "Home" at bounding box center [169, 20] width 34 height 39
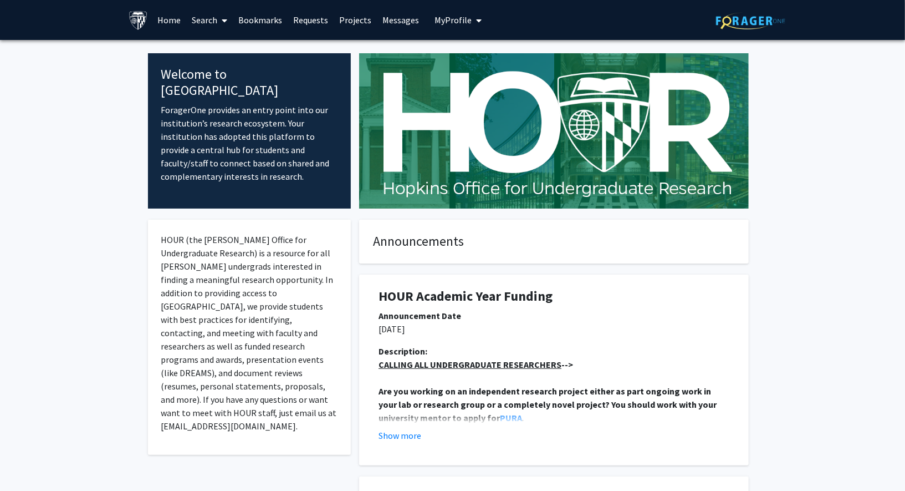
click at [208, 26] on link "Search" at bounding box center [209, 20] width 47 height 39
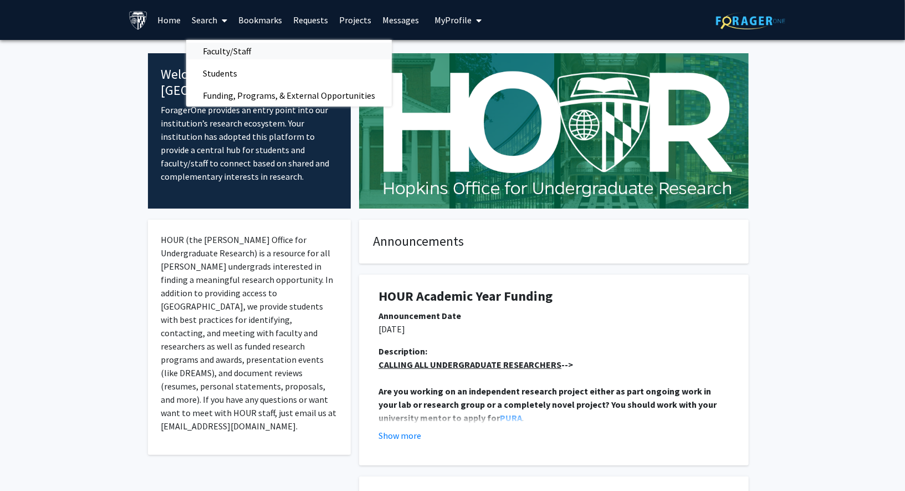
click at [213, 52] on span "Faculty/Staff" at bounding box center [226, 51] width 81 height 22
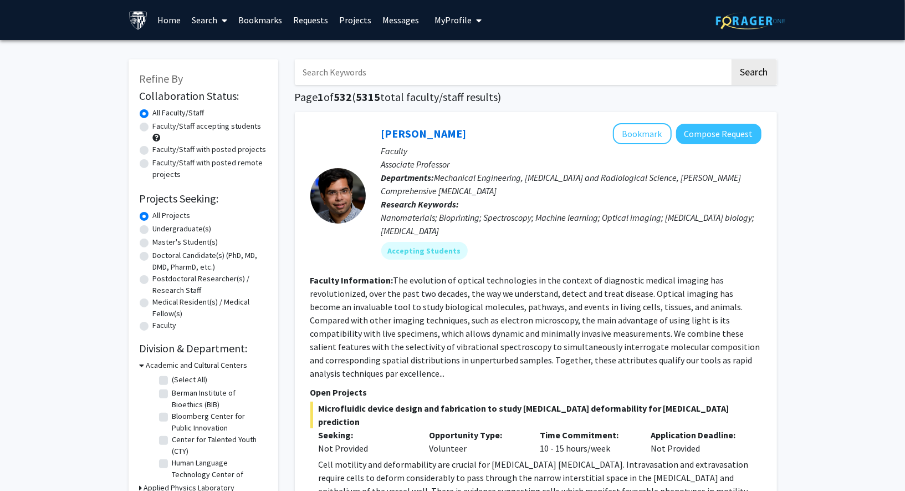
click at [153, 128] on label "Faculty/Staff accepting students" at bounding box center [207, 126] width 109 height 12
click at [153, 128] on input "Faculty/Staff accepting students" at bounding box center [156, 123] width 7 height 7
radio input "true"
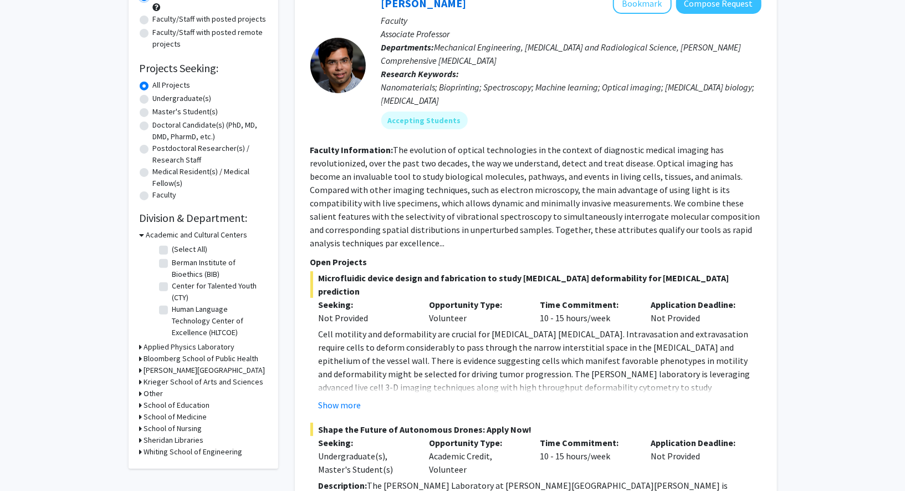
scroll to position [120, 0]
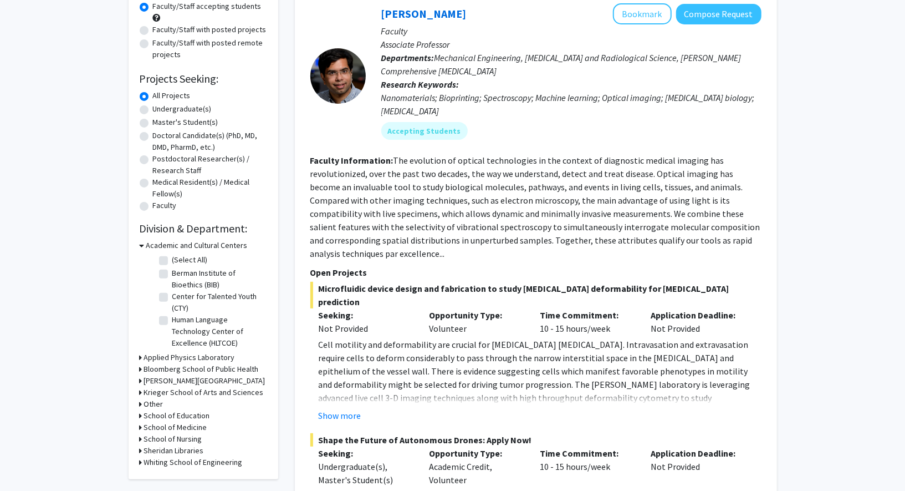
click at [141, 393] on icon at bounding box center [141, 392] width 3 height 12
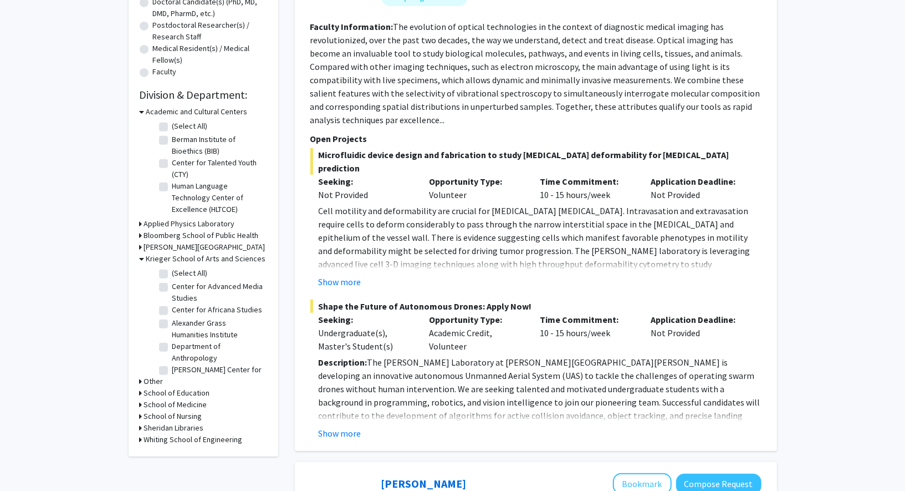
scroll to position [275, 0]
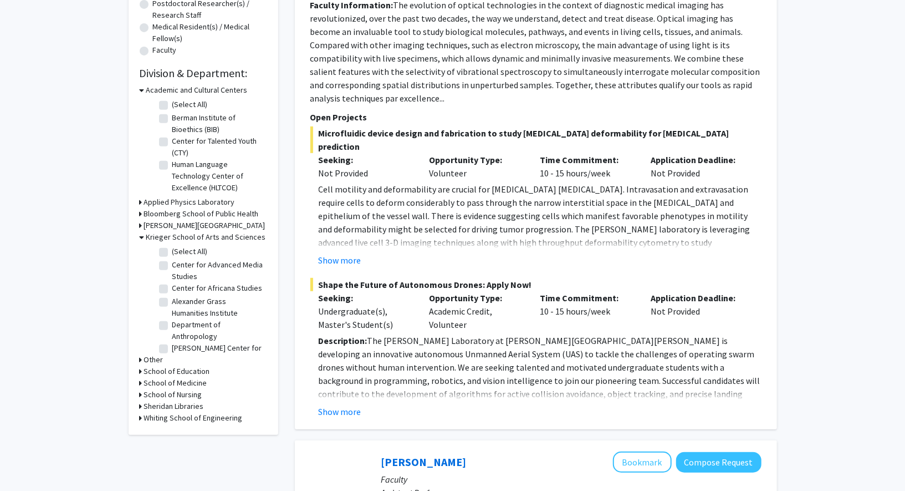
click at [172, 142] on label "Center for Talented Youth (CTY)" at bounding box center [218, 146] width 92 height 23
click at [172, 142] on input "Center for Talented Youth (CTY)" at bounding box center [175, 138] width 7 height 7
checkbox input "true"
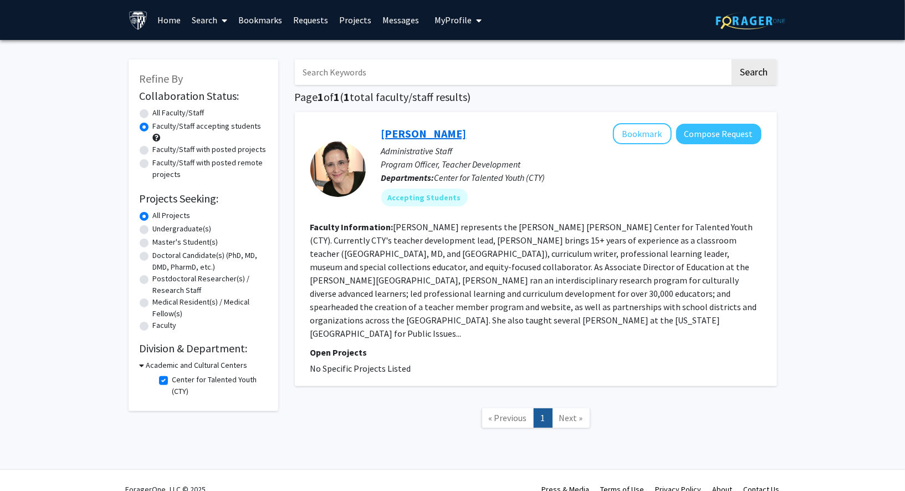
click at [426, 136] on link "[PERSON_NAME]" at bounding box center [423, 133] width 85 height 14
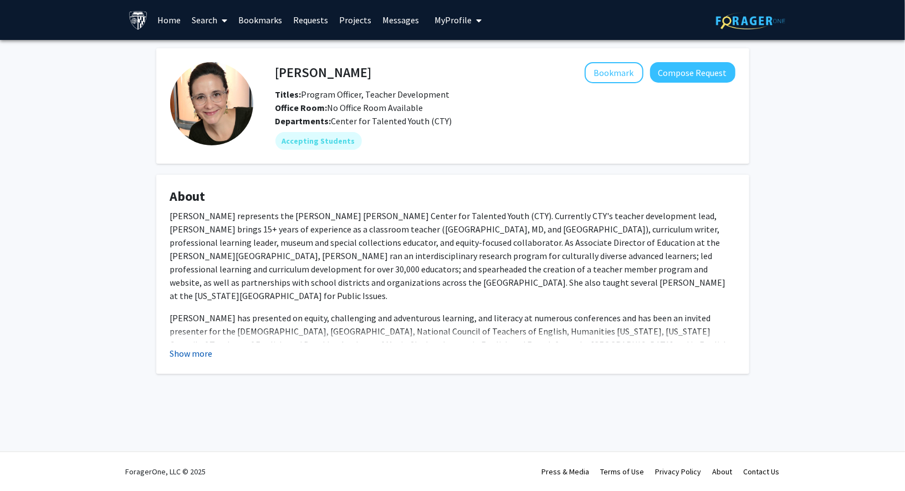
click at [203, 349] on button "Show more" at bounding box center [191, 353] width 43 height 13
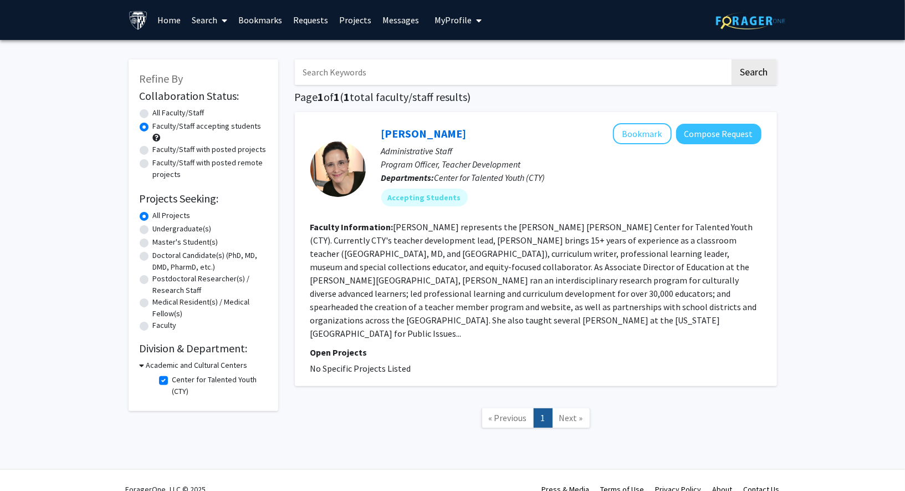
click at [172, 381] on label "Center for Talented Youth (CTY)" at bounding box center [218, 385] width 92 height 23
click at [172, 381] on input "Center for Talented Youth (CTY)" at bounding box center [175, 377] width 7 height 7
checkbox input "false"
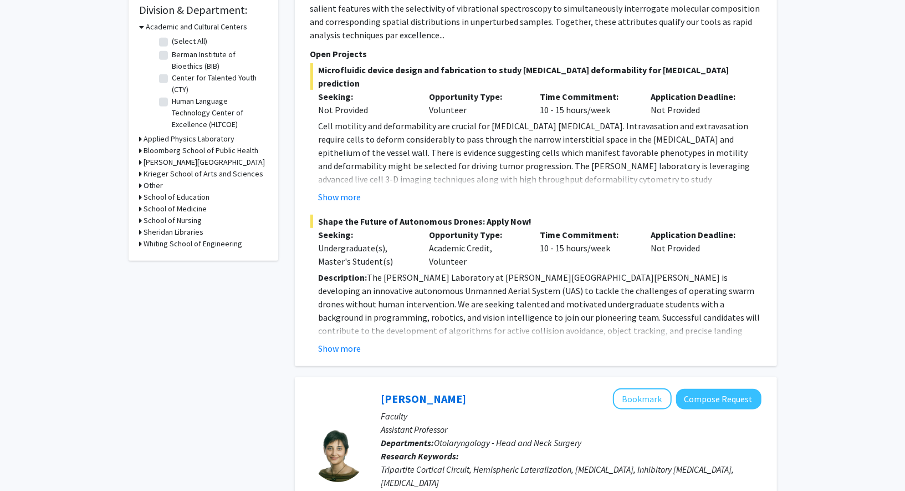
scroll to position [348, 0]
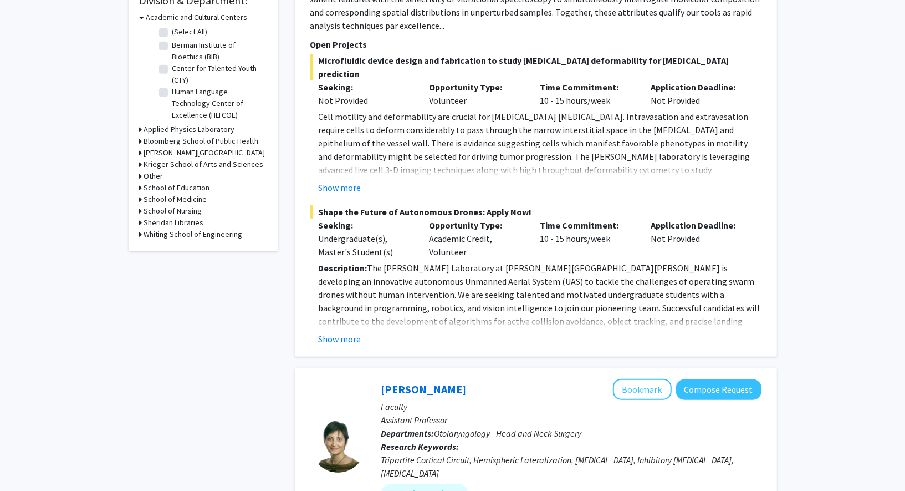
click at [142, 174] on div "Other" at bounding box center [204, 176] width 128 height 12
click at [140, 177] on icon at bounding box center [141, 176] width 3 height 12
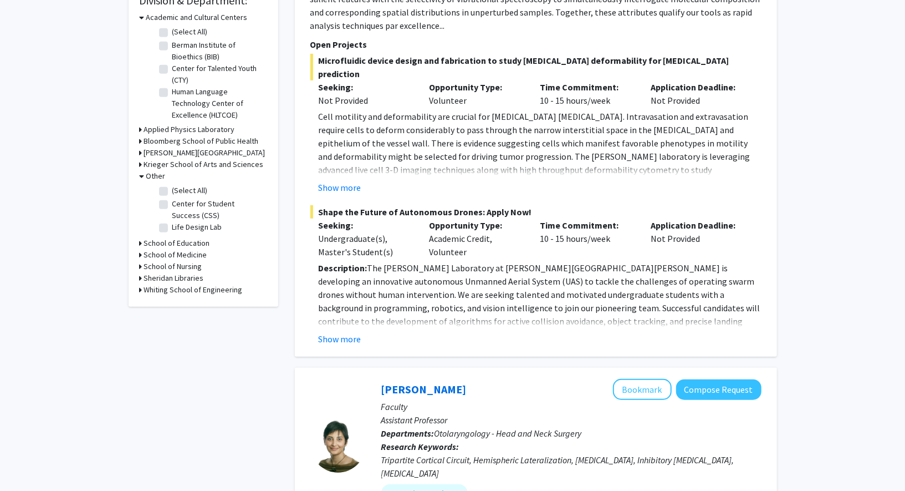
click at [140, 177] on icon at bounding box center [142, 176] width 5 height 12
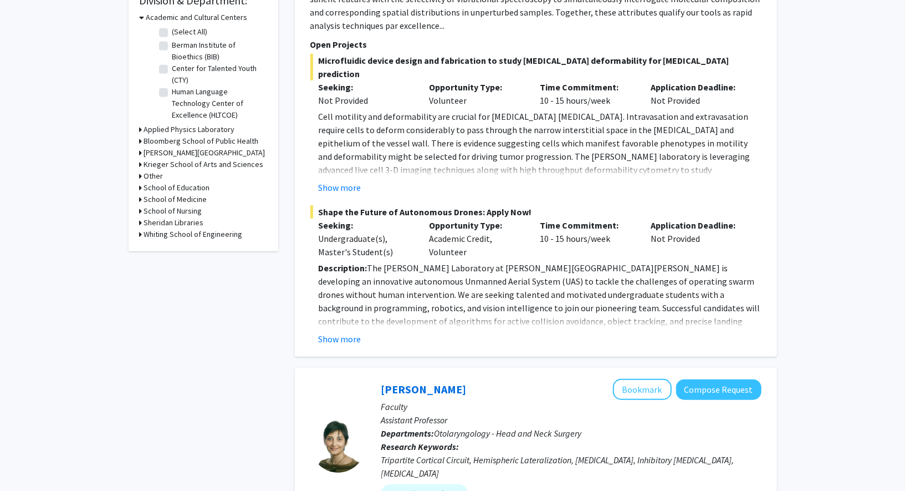
click at [141, 234] on icon at bounding box center [141, 234] width 3 height 12
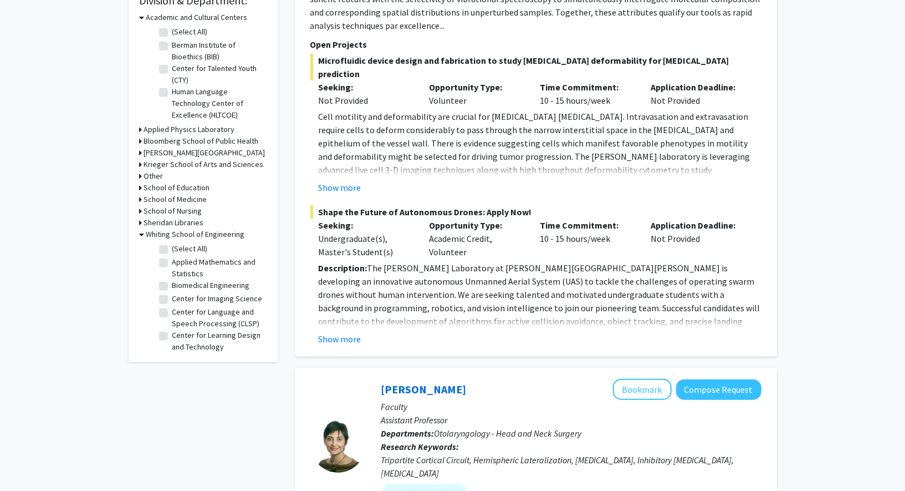
click at [172, 284] on label "Biomedical Engineering" at bounding box center [211, 285] width 78 height 12
click at [172, 284] on input "Biomedical Engineering" at bounding box center [175, 282] width 7 height 7
checkbox input "true"
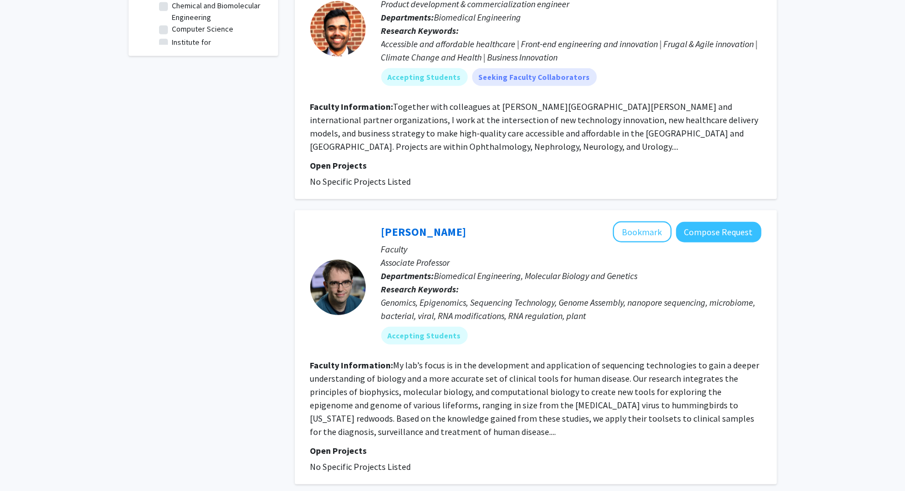
scroll to position [471, 0]
click at [644, 232] on button "Bookmark" at bounding box center [642, 232] width 59 height 21
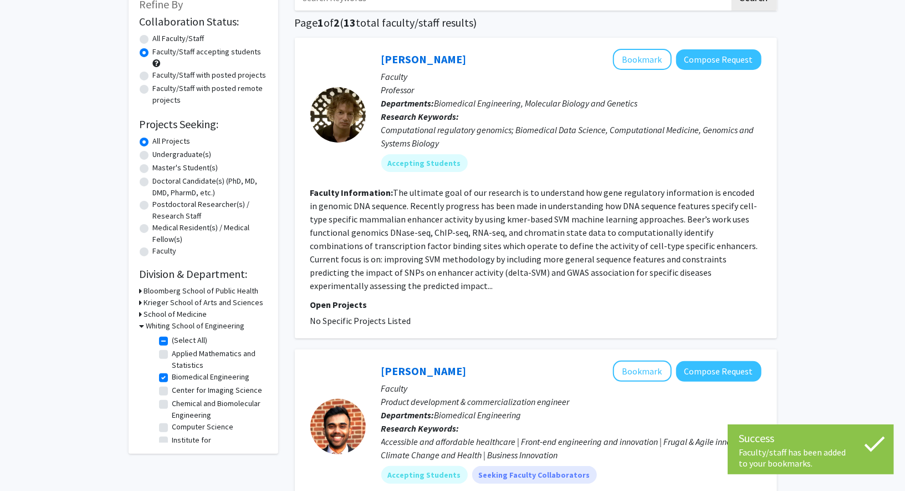
scroll to position [0, 0]
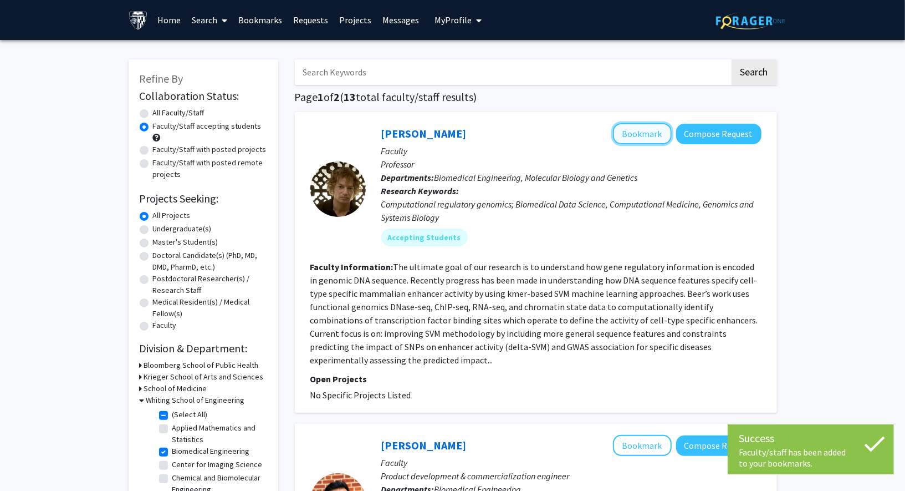
click at [649, 131] on button "Bookmark" at bounding box center [642, 133] width 59 height 21
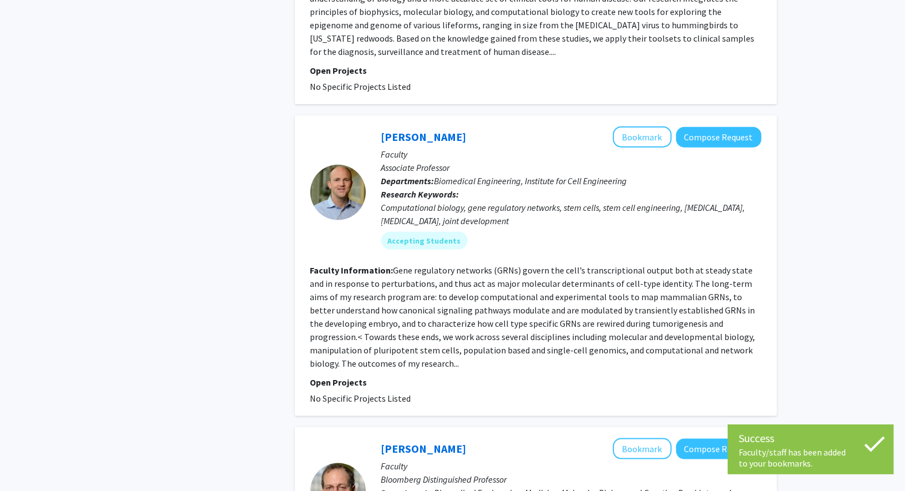
scroll to position [853, 0]
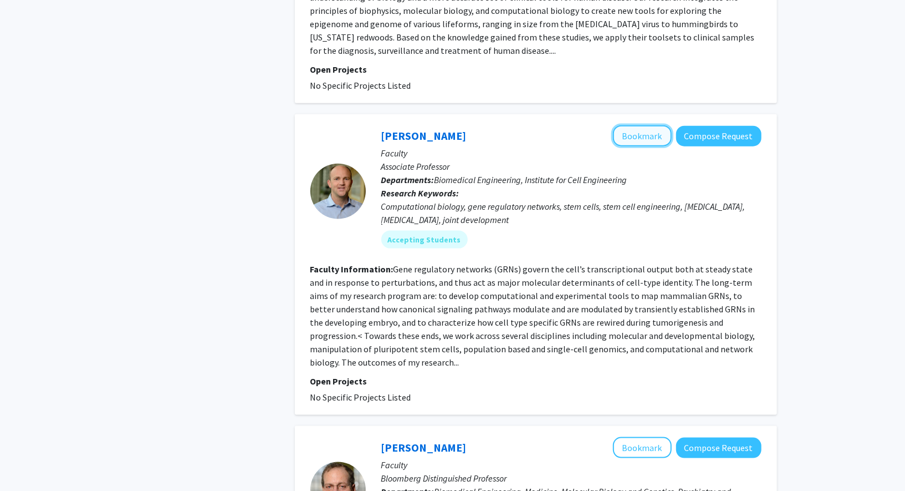
click at [648, 133] on button "Bookmark" at bounding box center [642, 135] width 59 height 21
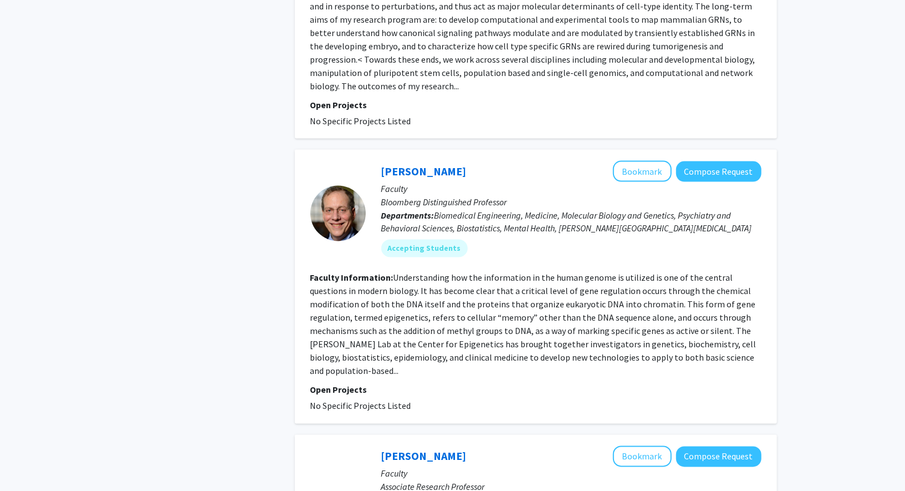
scroll to position [1105, 0]
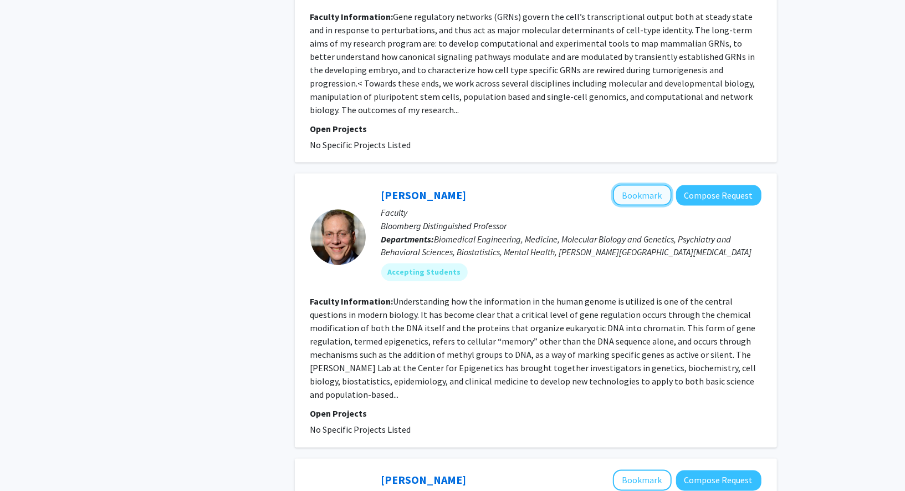
click at [644, 188] on button "Bookmark" at bounding box center [642, 195] width 59 height 21
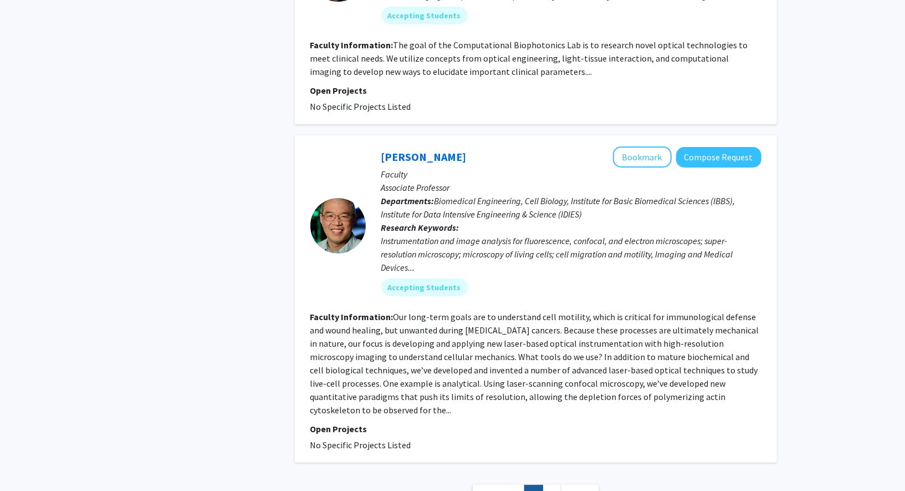
scroll to position [2614, 0]
click at [552, 483] on link "2" at bounding box center [552, 492] width 19 height 19
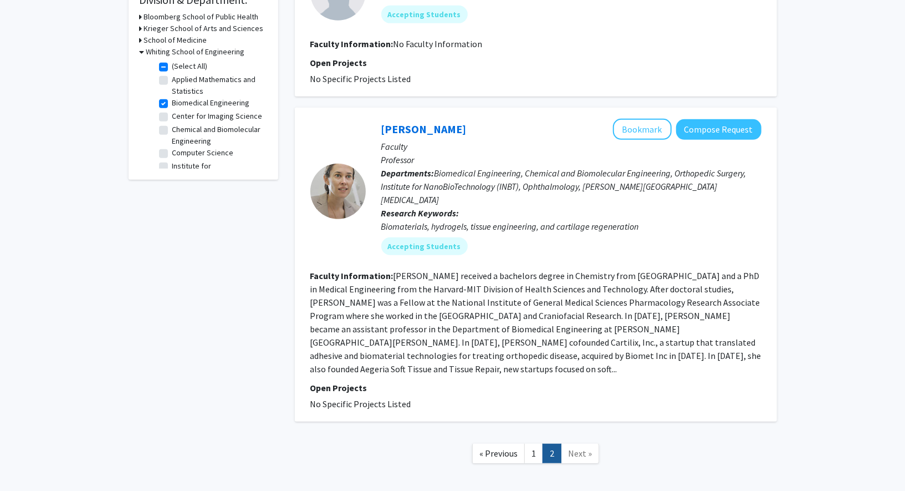
scroll to position [351, 0]
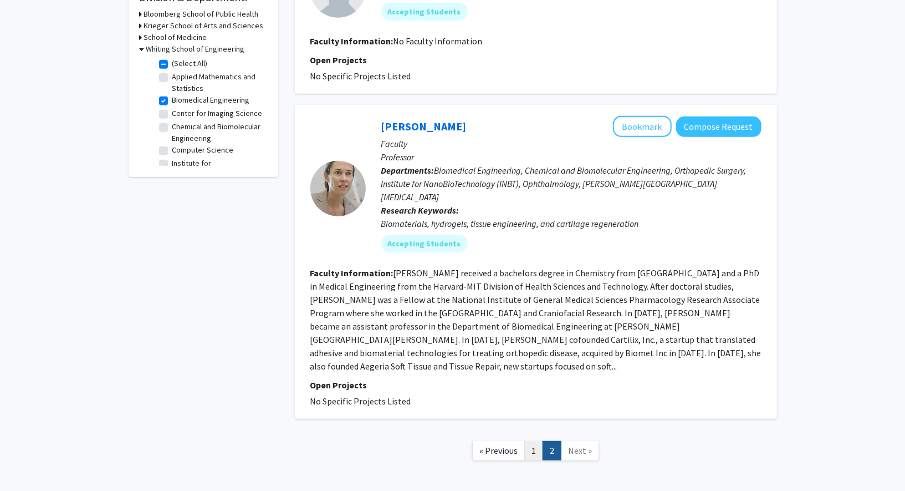
click at [536, 441] on link "1" at bounding box center [533, 450] width 19 height 19
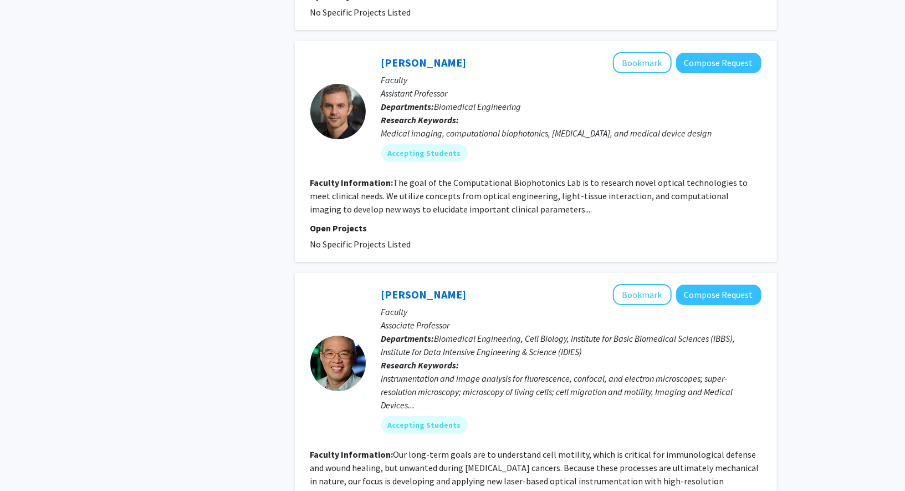
scroll to position [2471, 0]
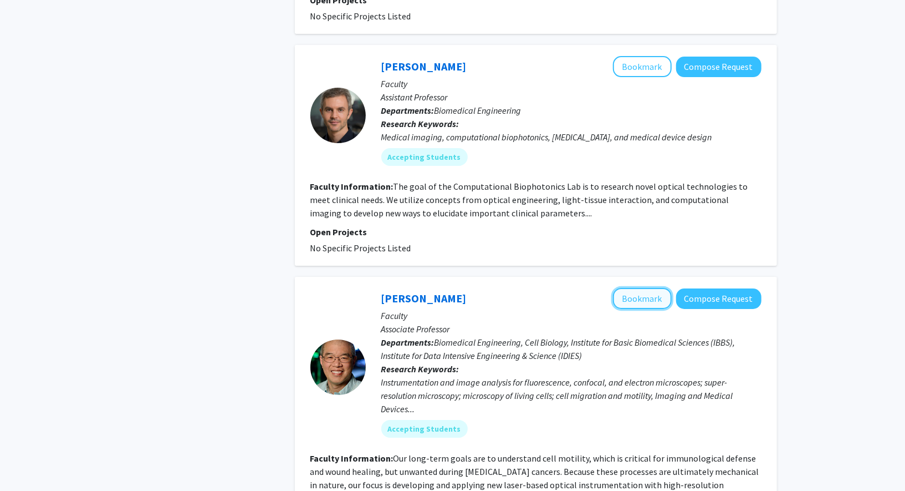
click at [634, 288] on button "Bookmark" at bounding box center [642, 298] width 59 height 21
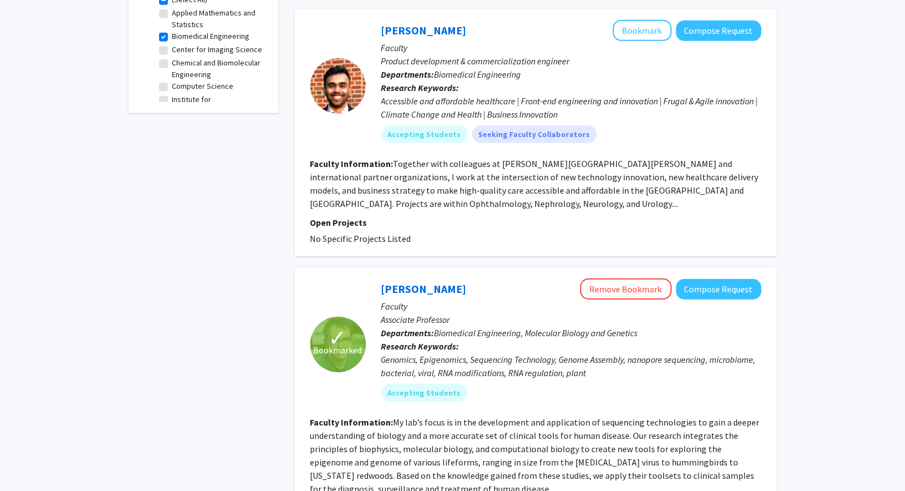
scroll to position [0, 0]
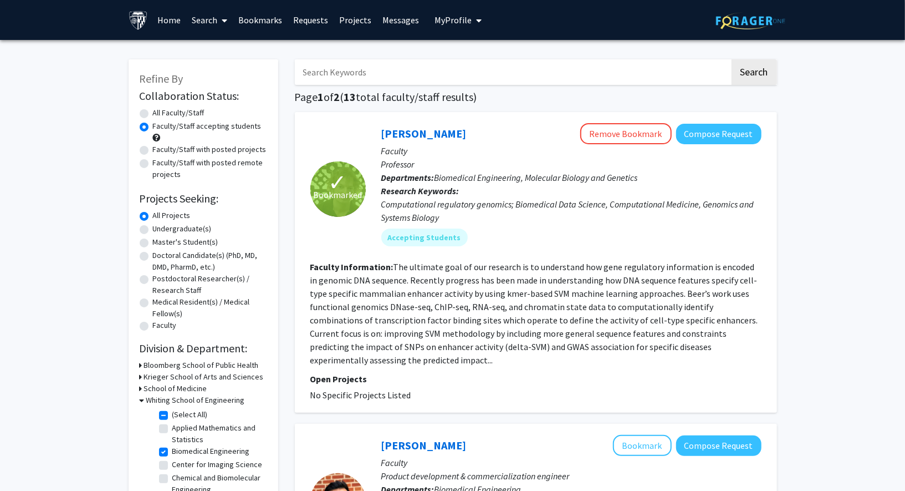
click at [303, 20] on link "Requests" at bounding box center [311, 20] width 46 height 39
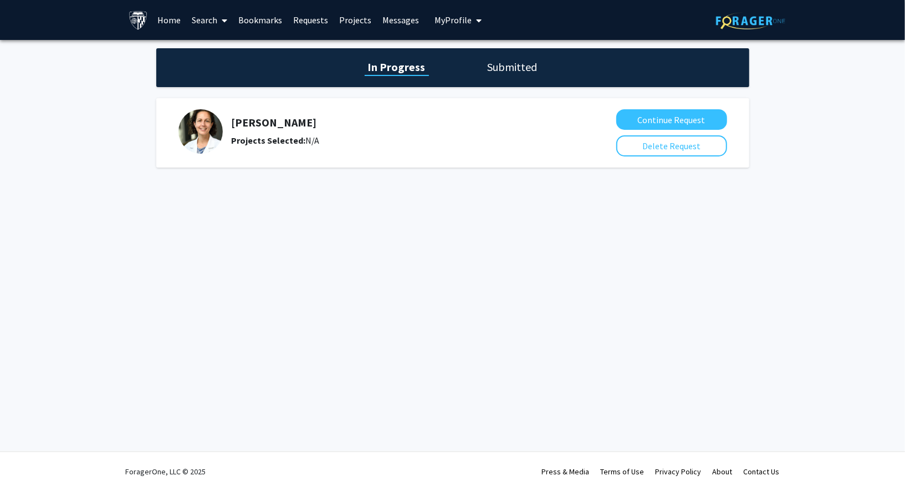
click at [251, 20] on link "Bookmarks" at bounding box center [260, 20] width 55 height 39
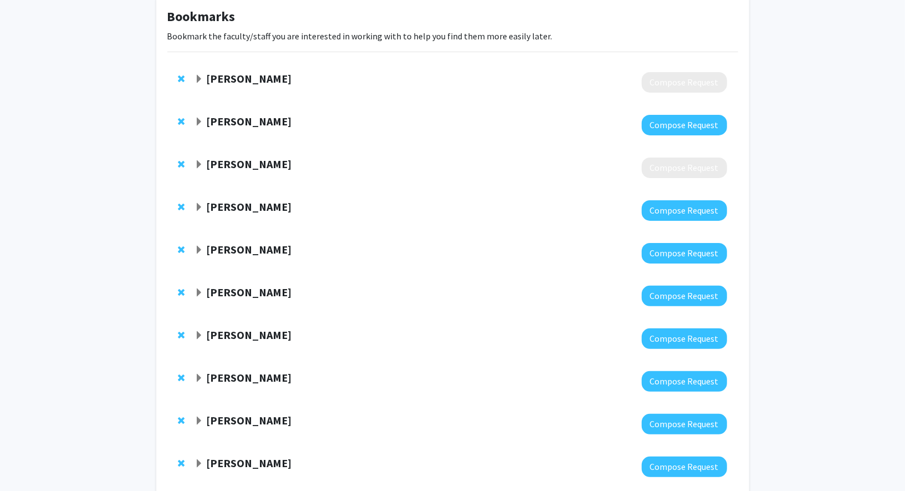
scroll to position [68, 0]
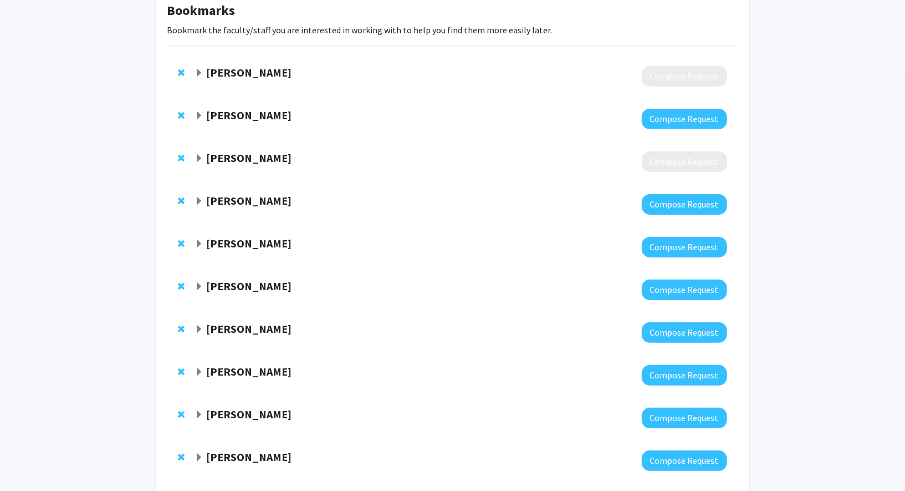
click at [200, 240] on span "Expand Utthara Nayar Bookmark" at bounding box center [199, 244] width 9 height 9
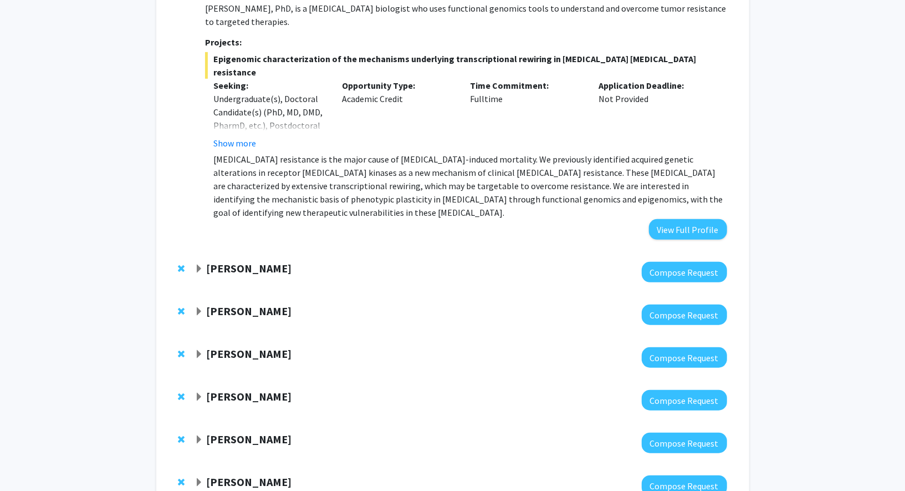
scroll to position [396, 0]
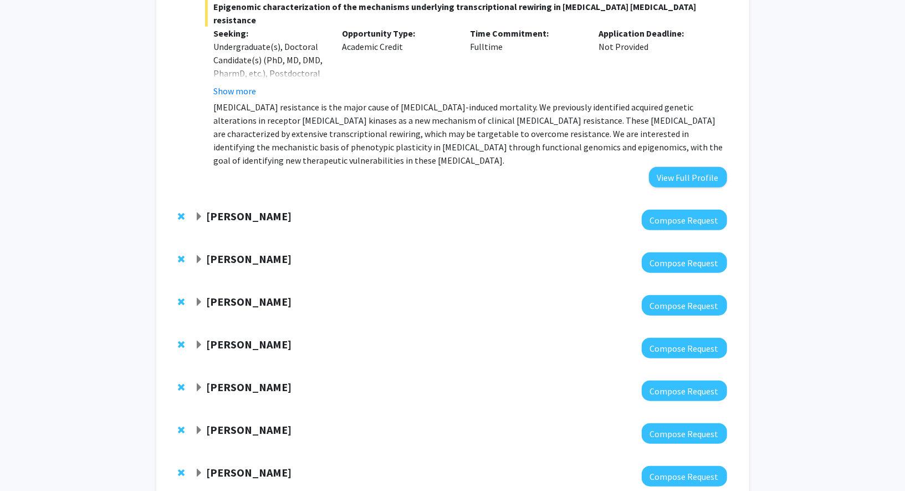
click at [201, 212] on span "Expand Karen Fleming Bookmark" at bounding box center [199, 216] width 9 height 9
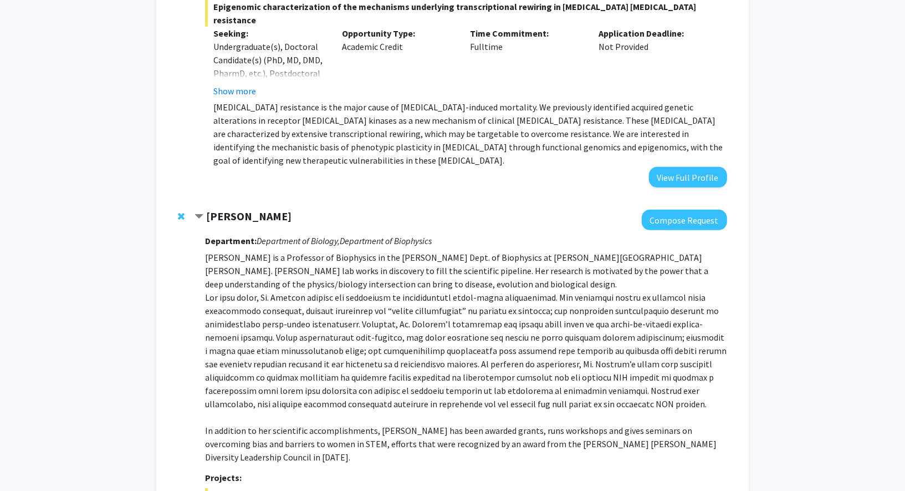
click at [201, 212] on span "Contract Karen Fleming Bookmark" at bounding box center [199, 216] width 9 height 9
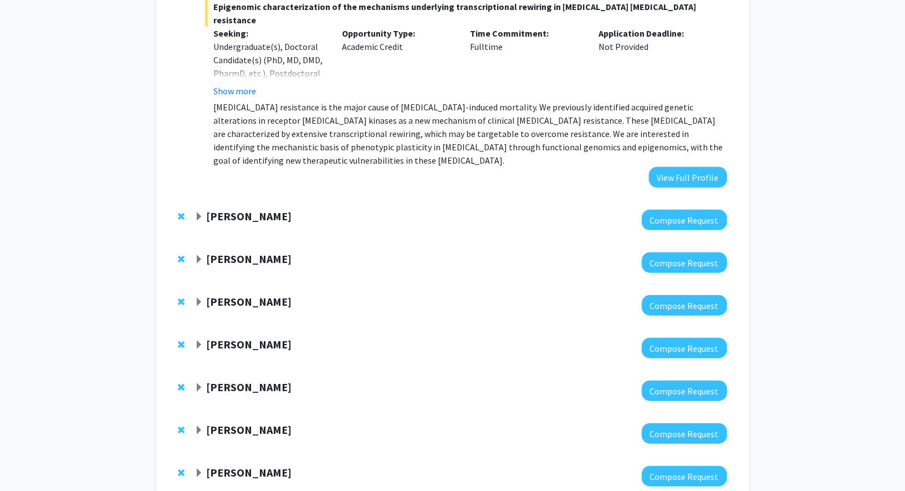
click at [198, 255] on span "Expand Sixuan Li Bookmark" at bounding box center [199, 259] width 9 height 9
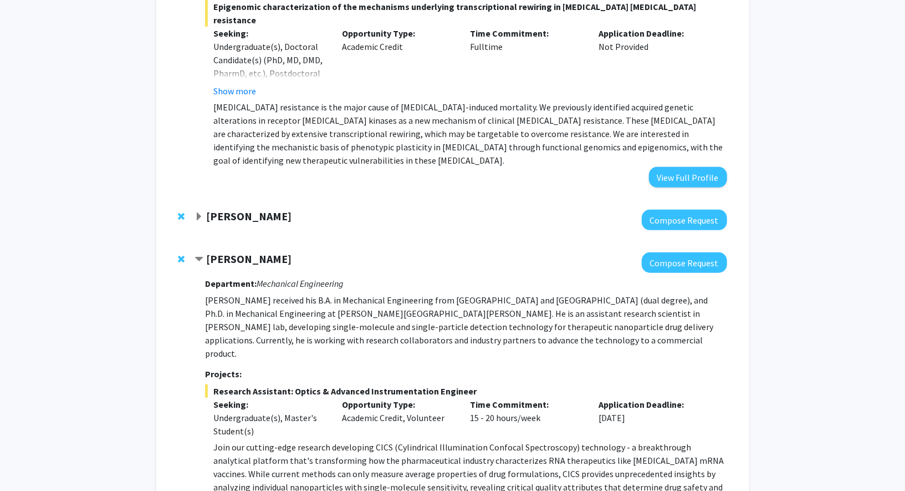
click at [198, 255] on span "Contract Sixuan Li Bookmark" at bounding box center [199, 259] width 9 height 9
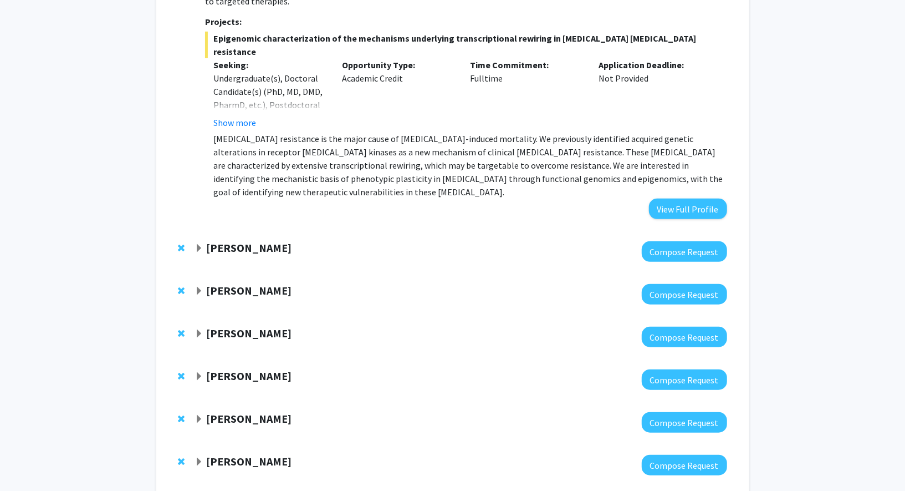
scroll to position [363, 0]
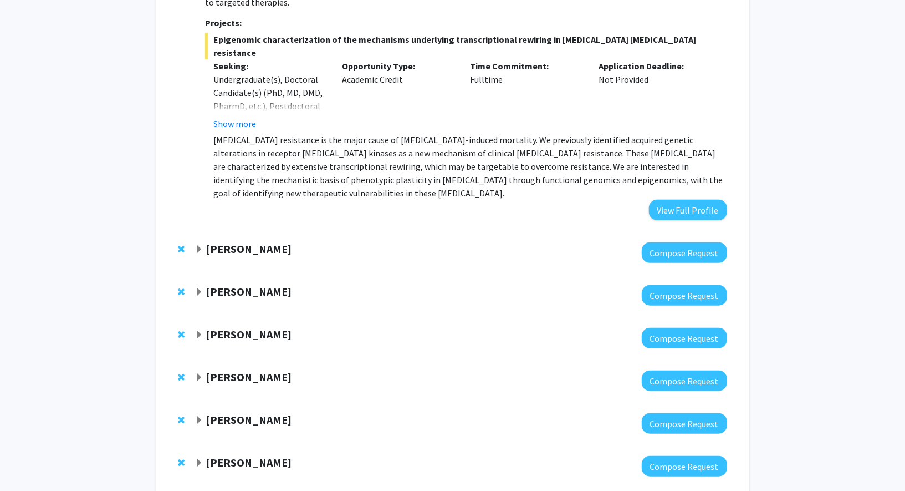
click at [201, 245] on span "Expand Karen Fleming Bookmark" at bounding box center [199, 249] width 9 height 9
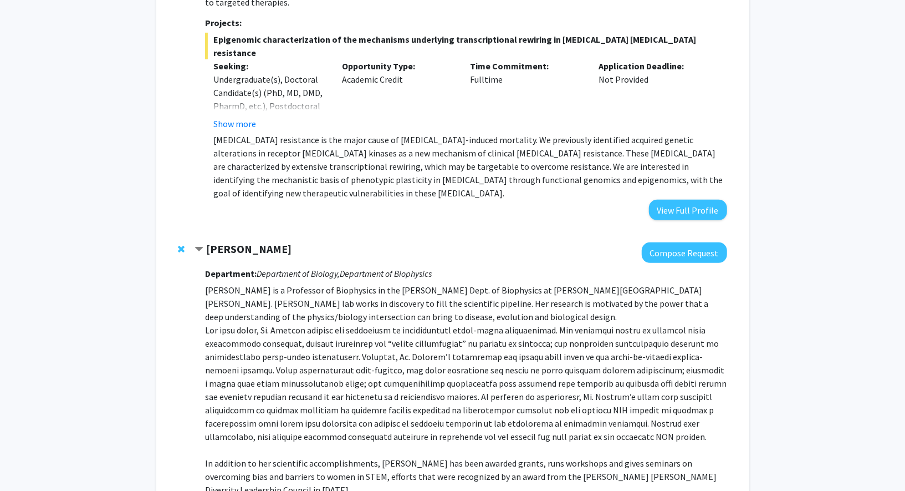
click at [201, 245] on span "Contract Karen Fleming Bookmark" at bounding box center [199, 249] width 9 height 9
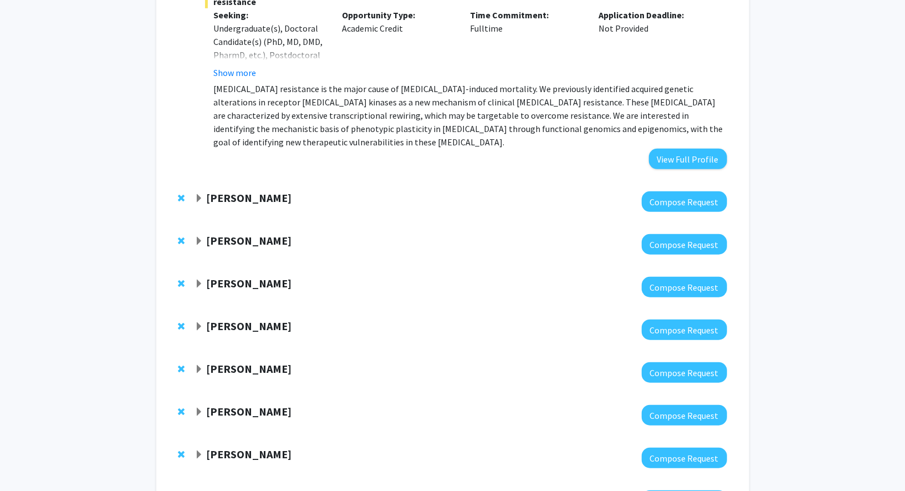
scroll to position [418, 0]
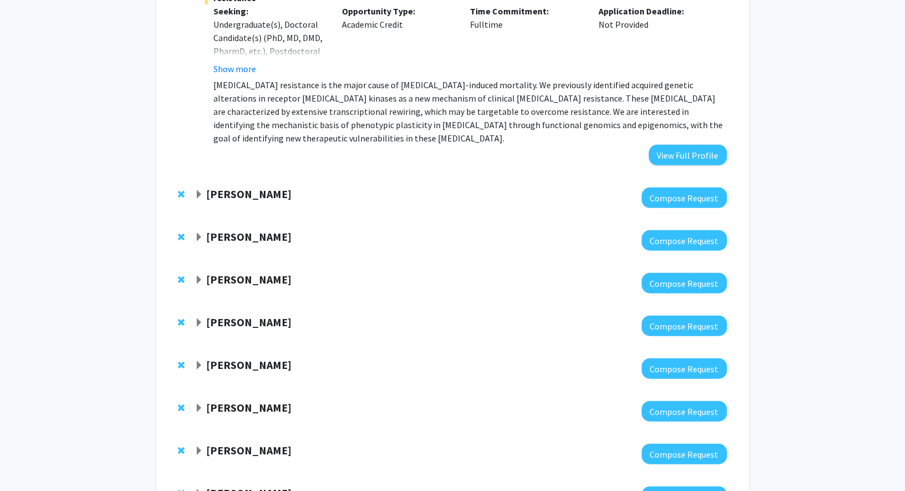
click at [200, 361] on span "Expand Yanxun Xu Bookmark" at bounding box center [199, 365] width 9 height 9
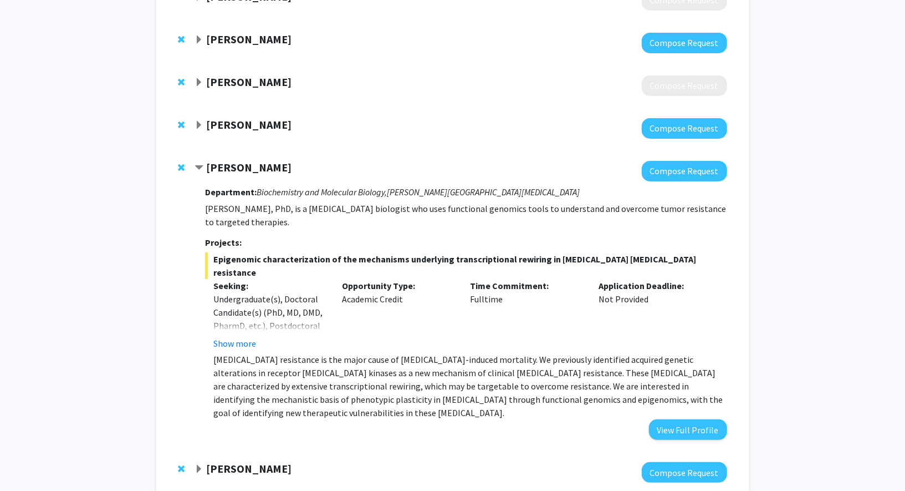
scroll to position [87, 0]
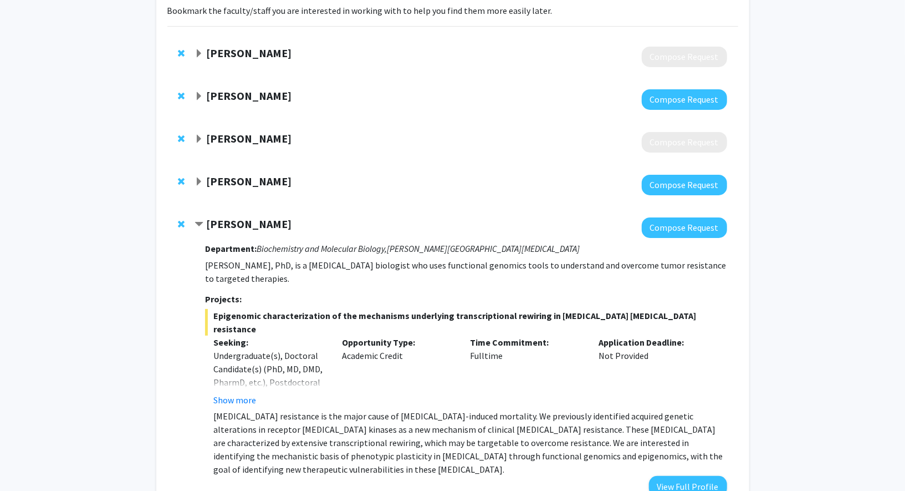
click at [203, 93] on span "Expand Annie Antar Bookmark" at bounding box center [199, 96] width 9 height 9
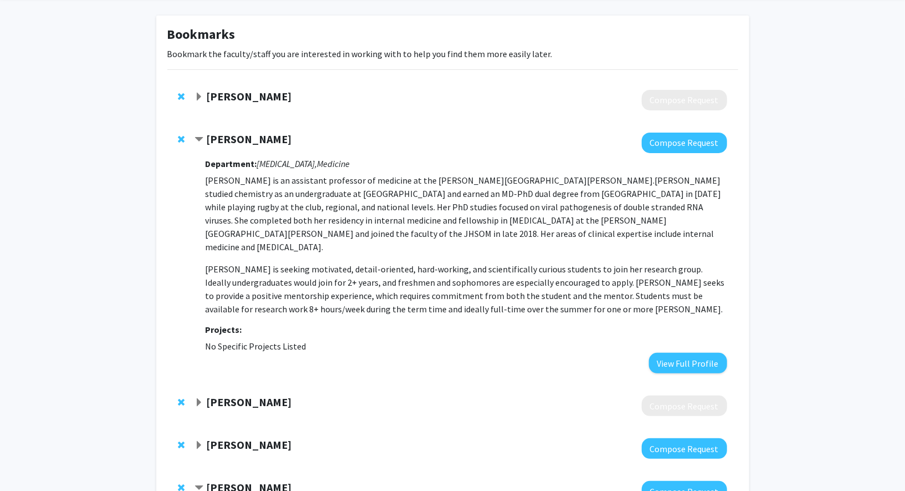
scroll to position [23, 0]
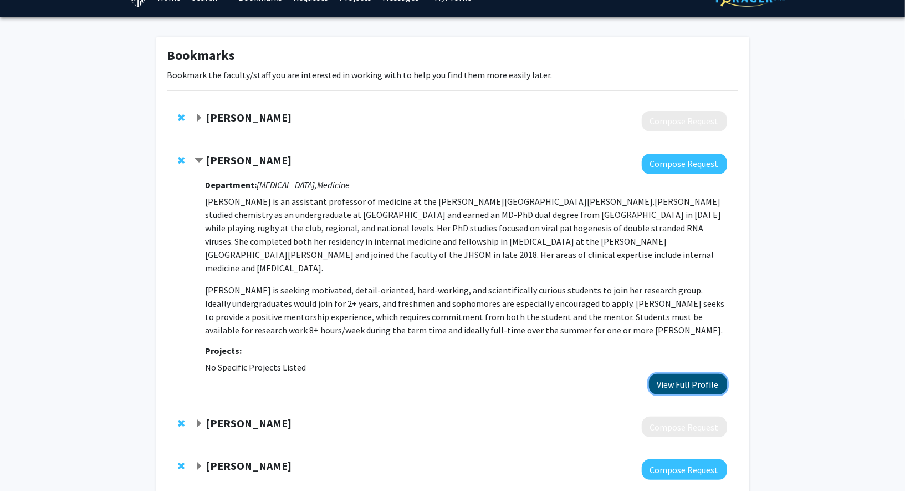
click at [667, 374] on button "View Full Profile" at bounding box center [688, 384] width 78 height 21
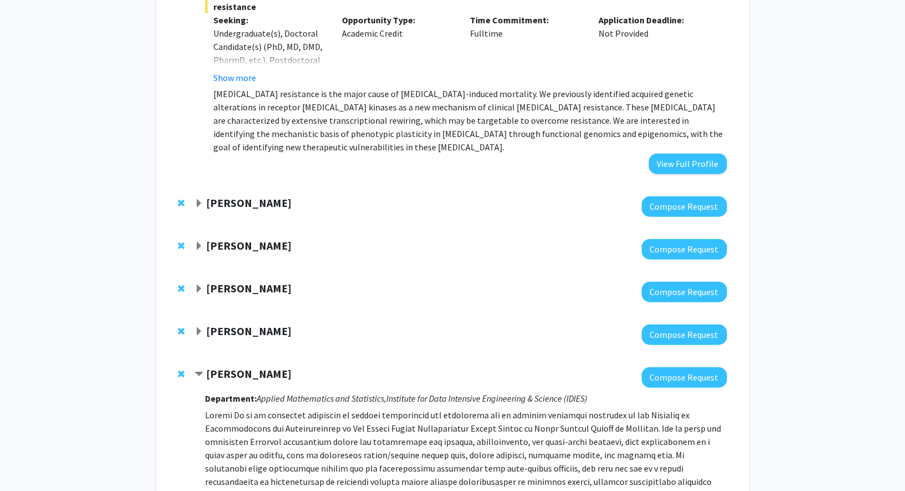
scroll to position [687, 0]
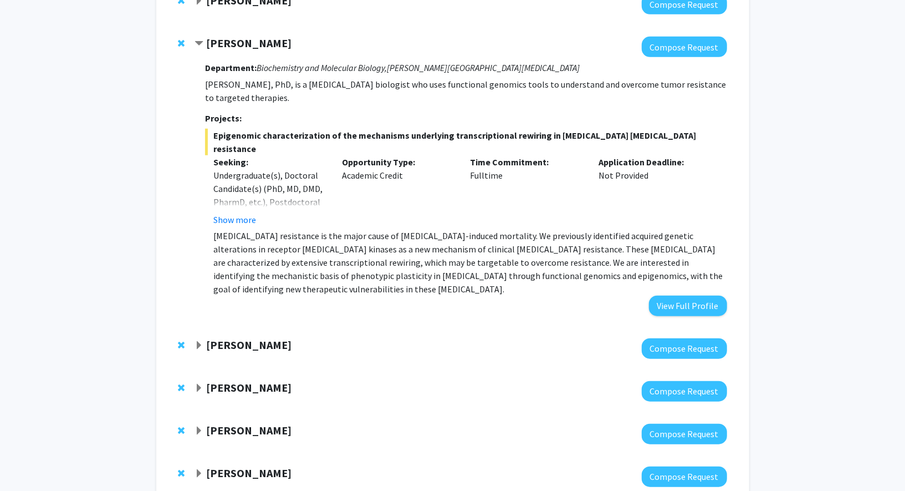
scroll to position [446, 0]
